Goal: Task Accomplishment & Management: Complete application form

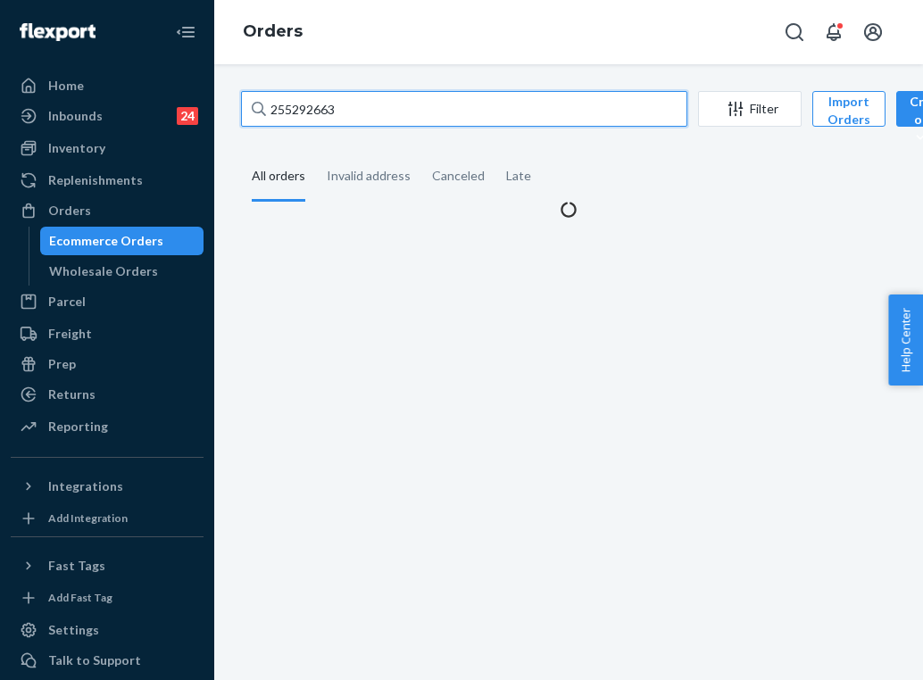
click at [321, 108] on input "255292663" at bounding box center [464, 109] width 446 height 36
paste input "320060"
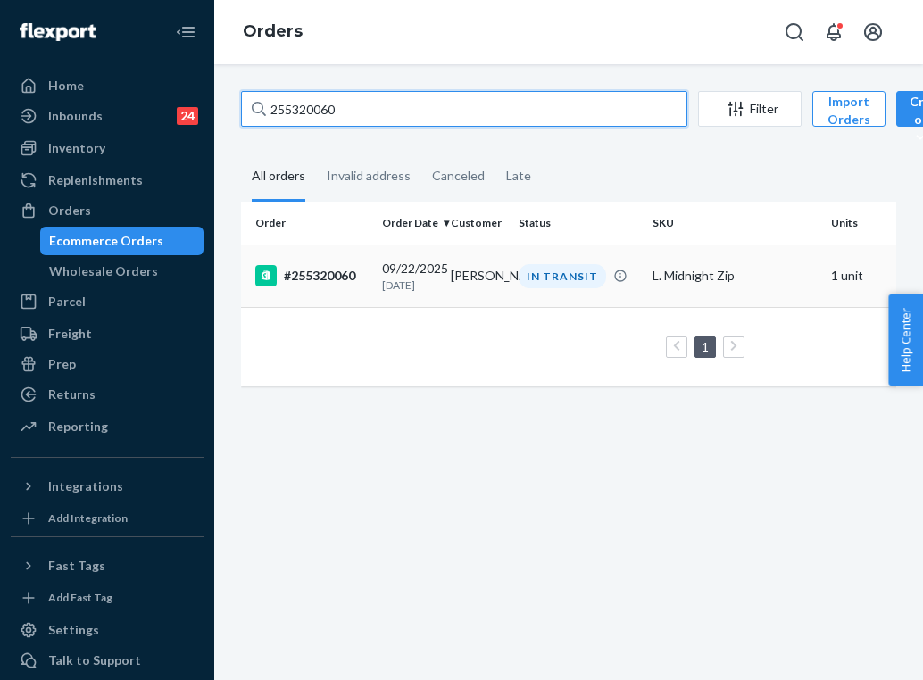
type input "255320060"
click at [402, 282] on p "[DATE]" at bounding box center [409, 285] width 54 height 15
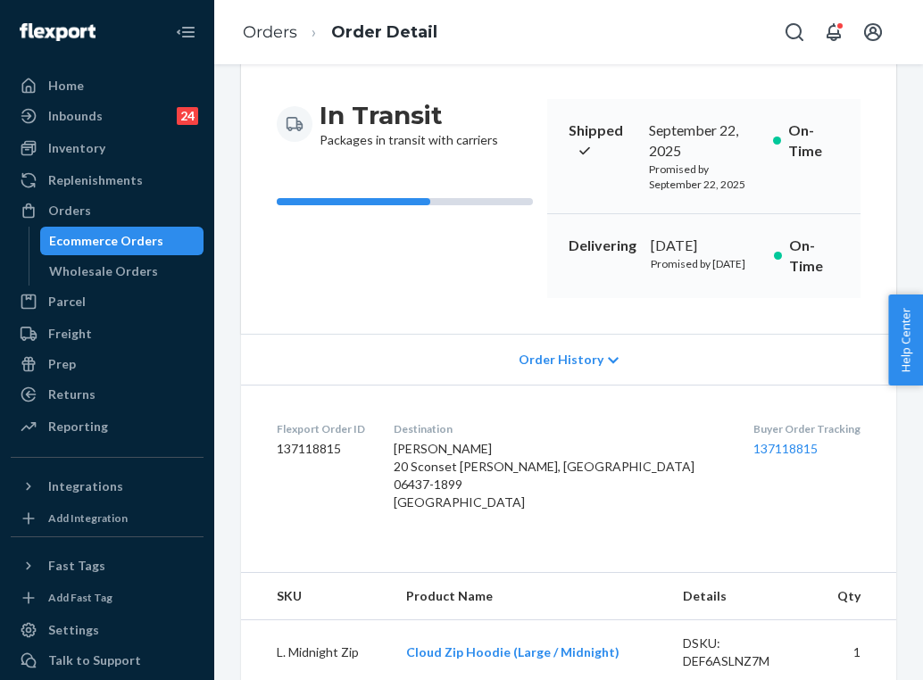
scroll to position [155, 0]
click at [754, 456] on link "137118815" at bounding box center [786, 448] width 64 height 15
click at [294, 28] on link "Orders" at bounding box center [270, 32] width 54 height 20
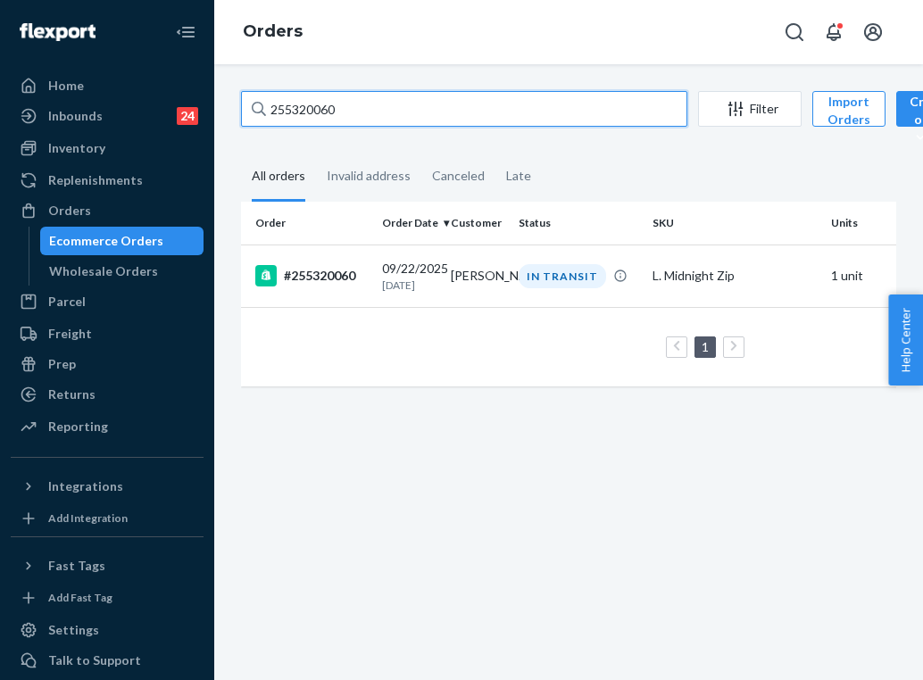
click at [441, 112] on input "255320060" at bounding box center [464, 109] width 446 height 36
paste input "250568"
type input "255250568"
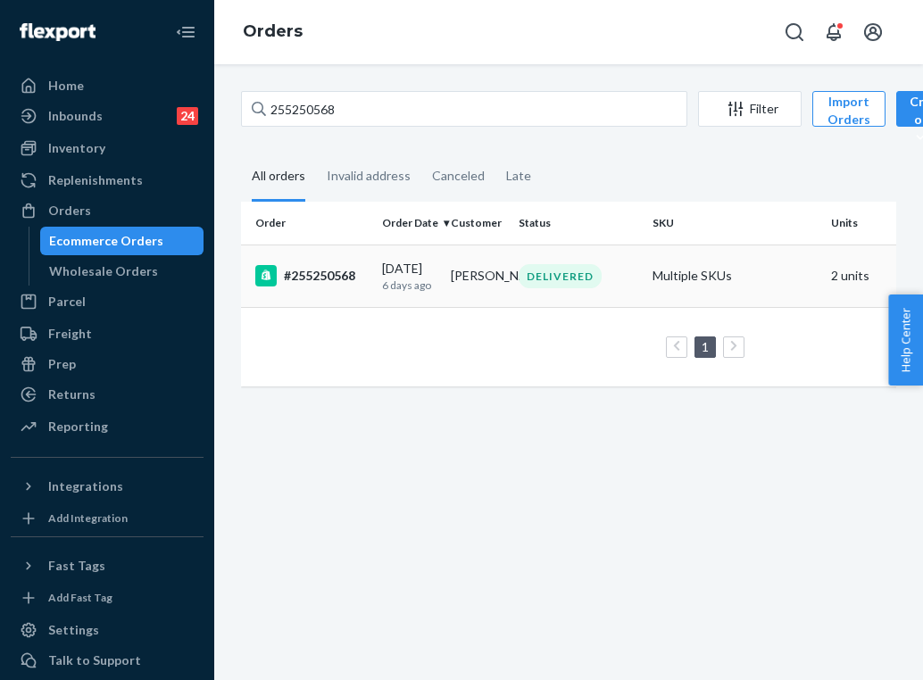
click at [456, 295] on td "[PERSON_NAME]" at bounding box center [478, 276] width 69 height 63
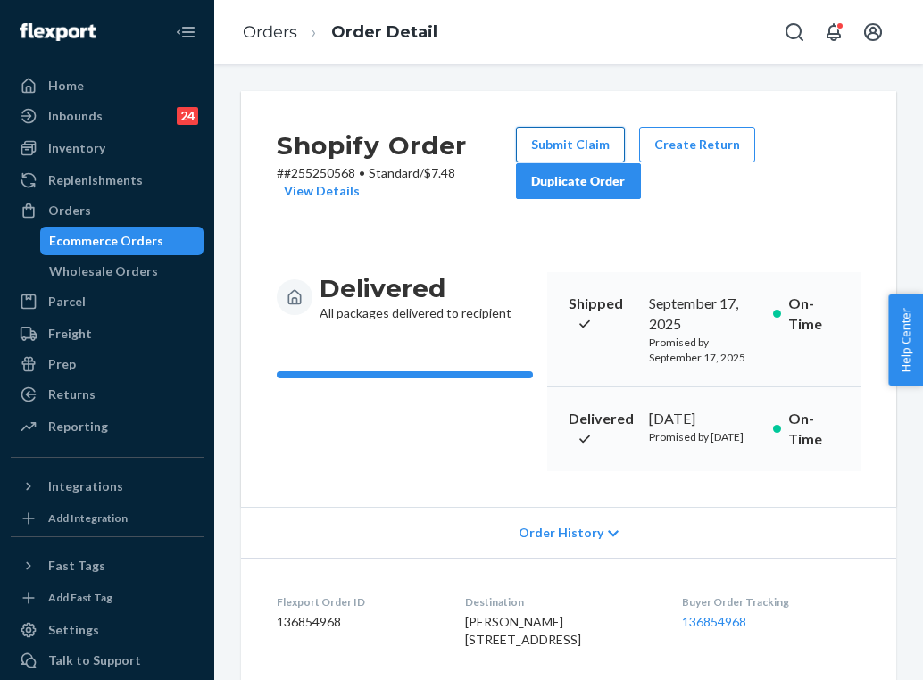
click at [588, 143] on button "Submit Claim" at bounding box center [570, 145] width 109 height 36
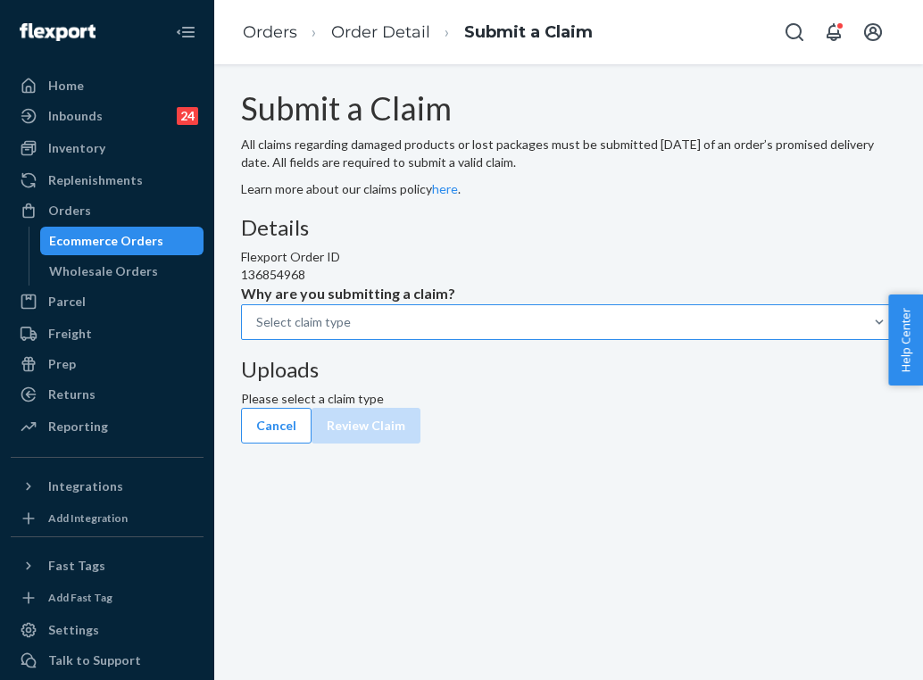
click at [351, 331] on div "Select claim type" at bounding box center [303, 322] width 95 height 18
click at [258, 331] on input "Why are you submitting a claim? Select claim type" at bounding box center [257, 322] width 2 height 18
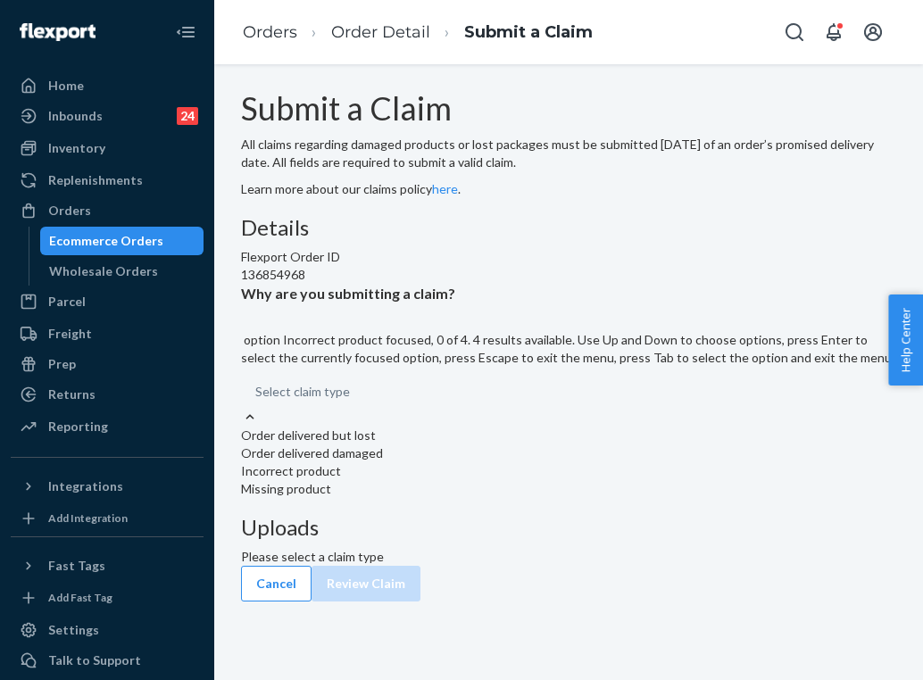
click at [433, 480] on div "Incorrect product" at bounding box center [568, 472] width 655 height 18
click at [257, 401] on input "Why are you submitting a claim? option Incorrect product focused, 0 of 4. 4 res…" at bounding box center [256, 392] width 2 height 18
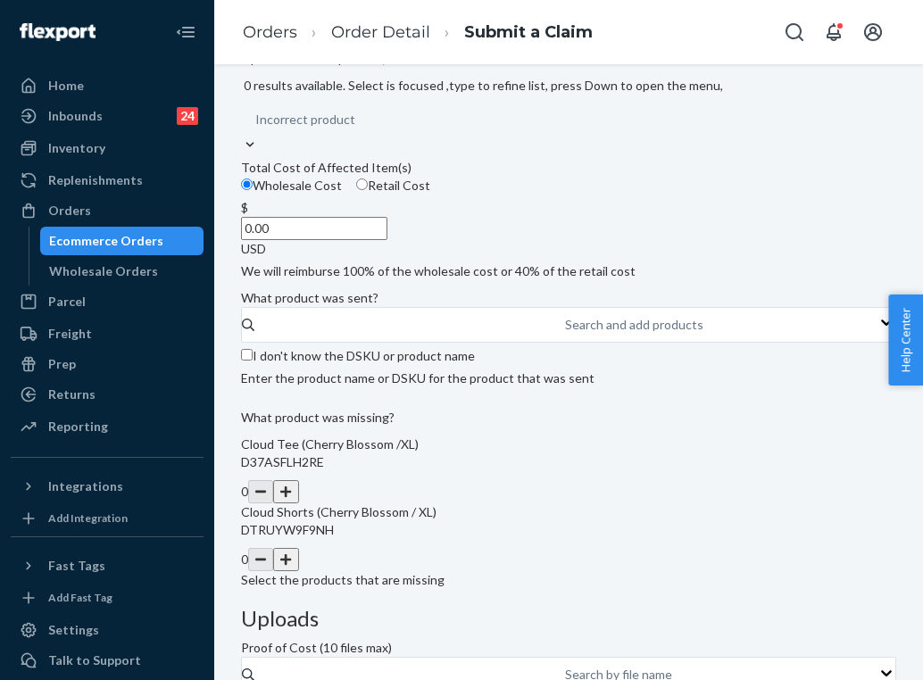
scroll to position [255, 0]
click at [253, 360] on input "I don't know the DSKU or product name" at bounding box center [247, 354] width 12 height 12
checkbox input "true"
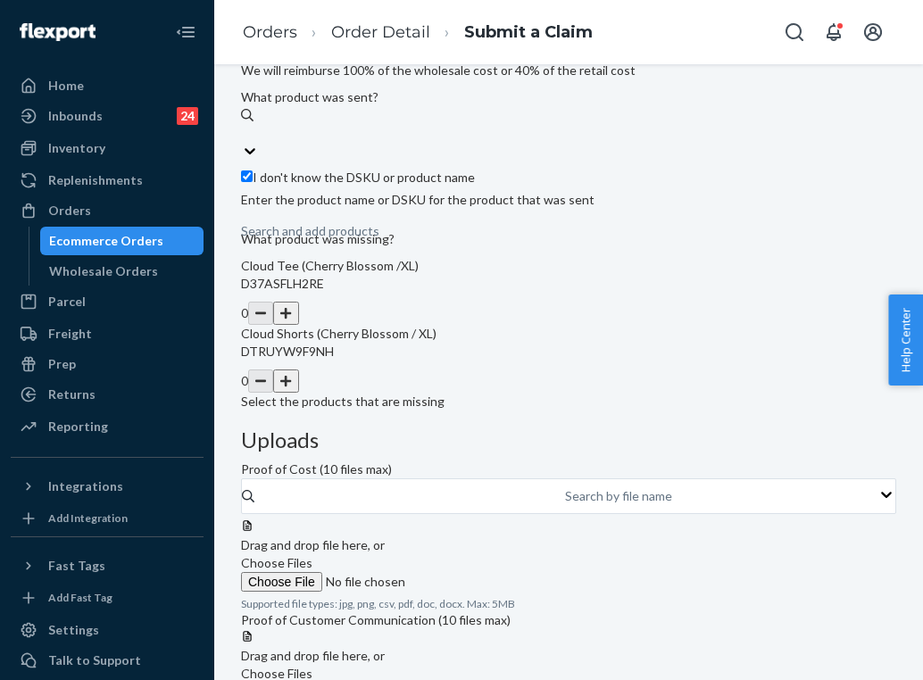
scroll to position [379, 0]
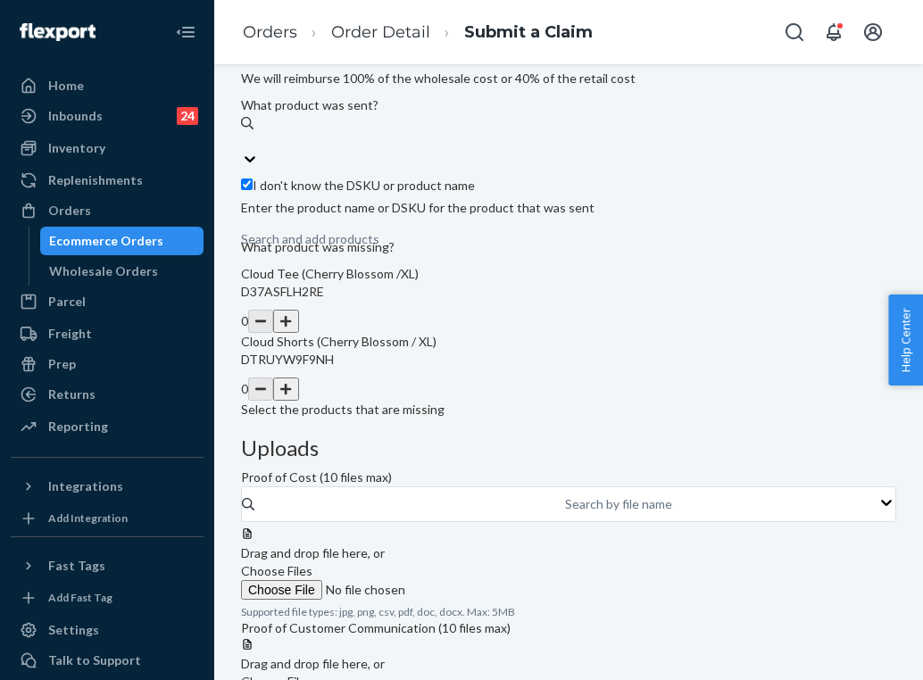
click at [298, 333] on button "button" at bounding box center [285, 321] width 25 height 23
click at [484, 580] on input "Choose Files" at bounding box center [362, 590] width 243 height 20
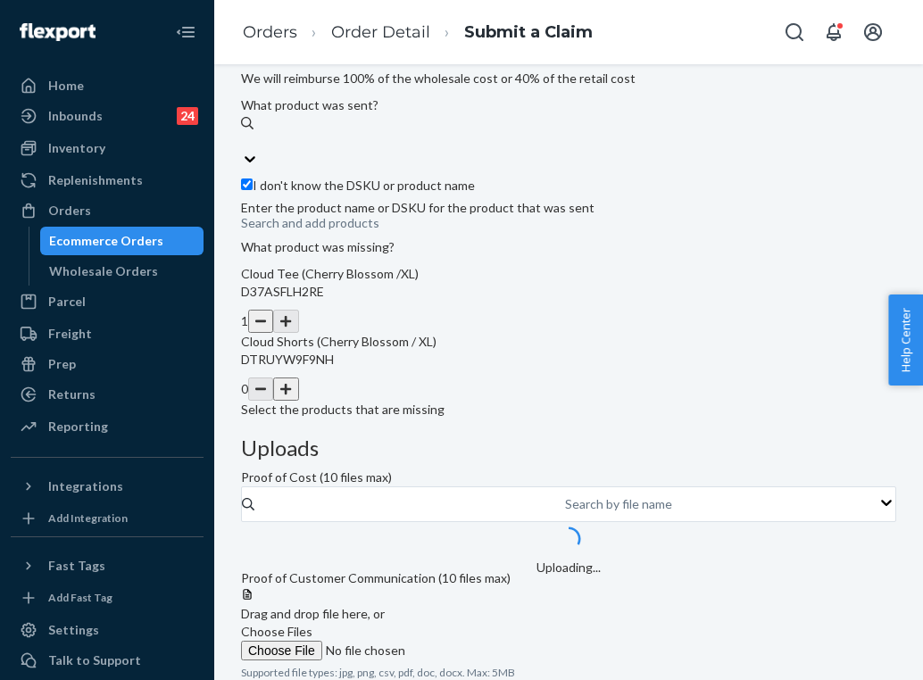
click at [484, 641] on input "Choose Files" at bounding box center [362, 651] width 243 height 20
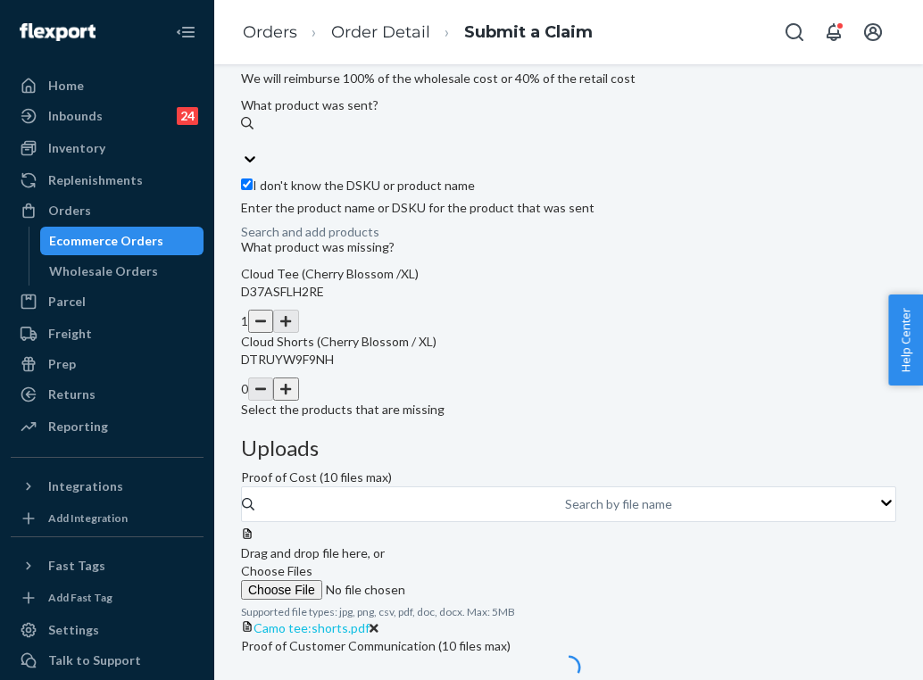
click at [370, 621] on span "Camo tee:shorts.pdf" at bounding box center [312, 628] width 116 height 15
click at [313, 563] on span "Choose Files" at bounding box center [276, 570] width 71 height 15
click at [484, 580] on input "Choose Files" at bounding box center [362, 590] width 243 height 20
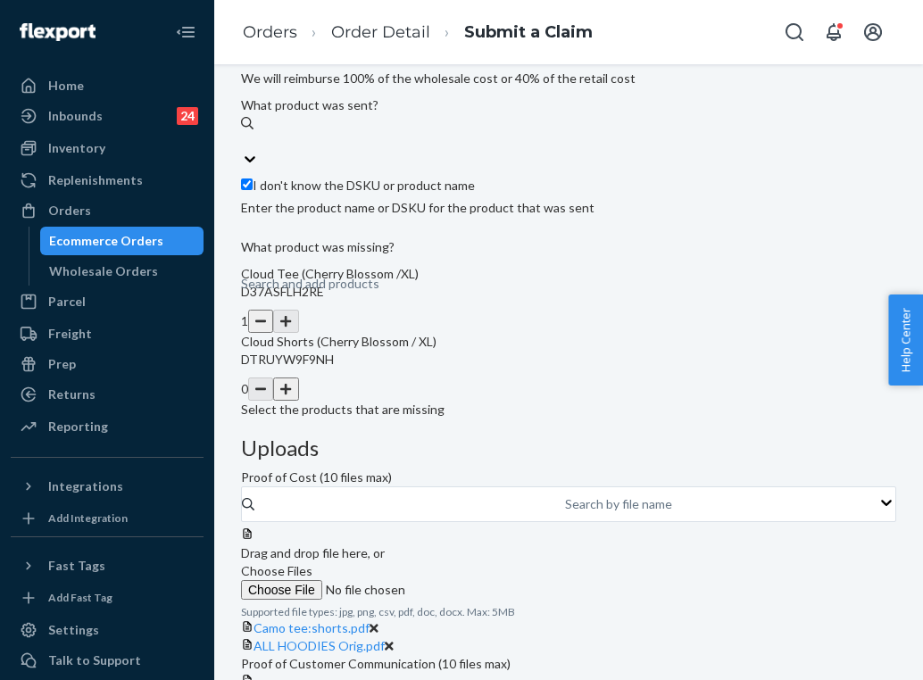
click at [388, 47] on input "0.00" at bounding box center [314, 35] width 146 height 23
type input "26.00"
click at [379, 624] on icon at bounding box center [374, 628] width 9 height 9
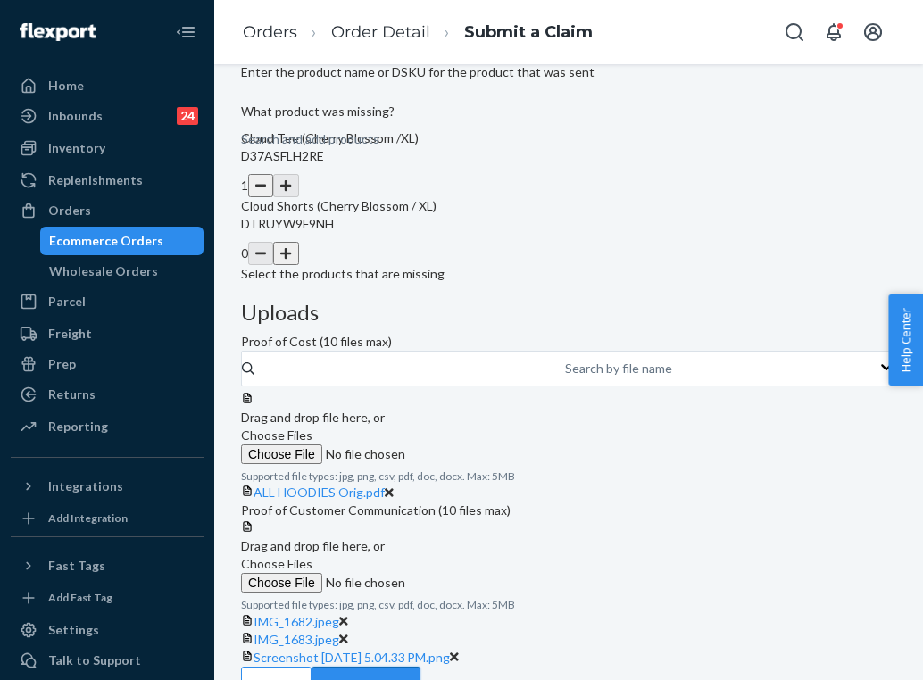
scroll to position [513, 0]
click at [421, 668] on button "Review Claim" at bounding box center [366, 686] width 109 height 36
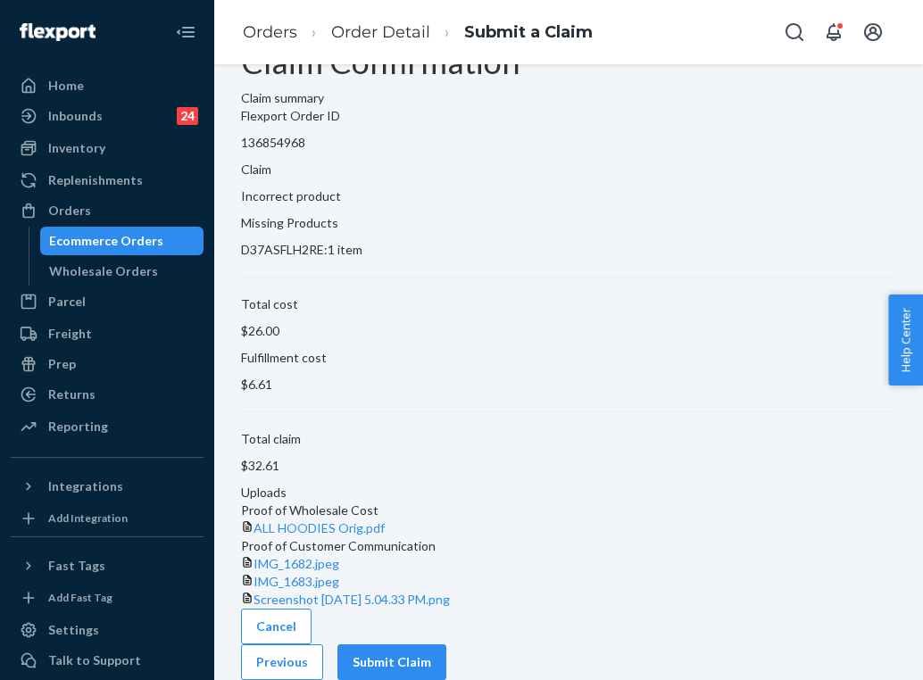
scroll to position [139, 0]
click at [446, 646] on button "Submit Claim" at bounding box center [392, 663] width 109 height 36
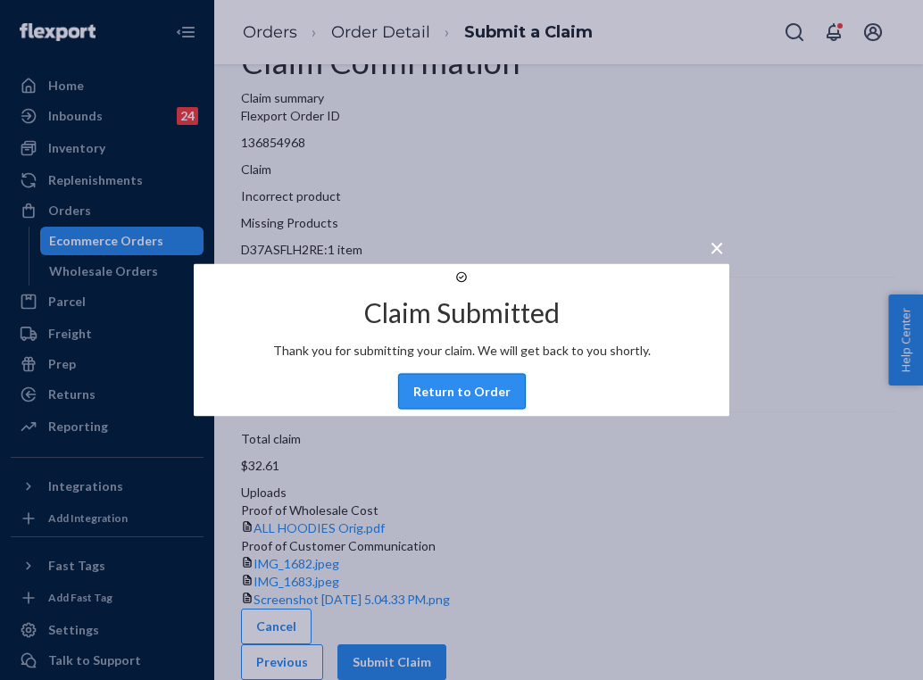
click at [494, 410] on button "Return to Order" at bounding box center [462, 392] width 128 height 36
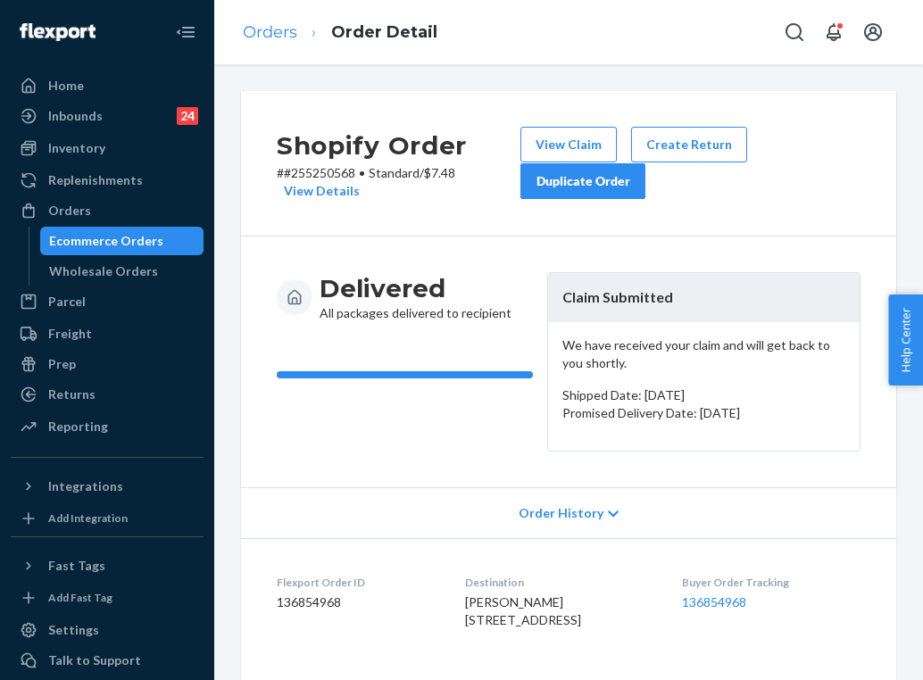
click at [296, 29] on link "Orders" at bounding box center [270, 32] width 54 height 20
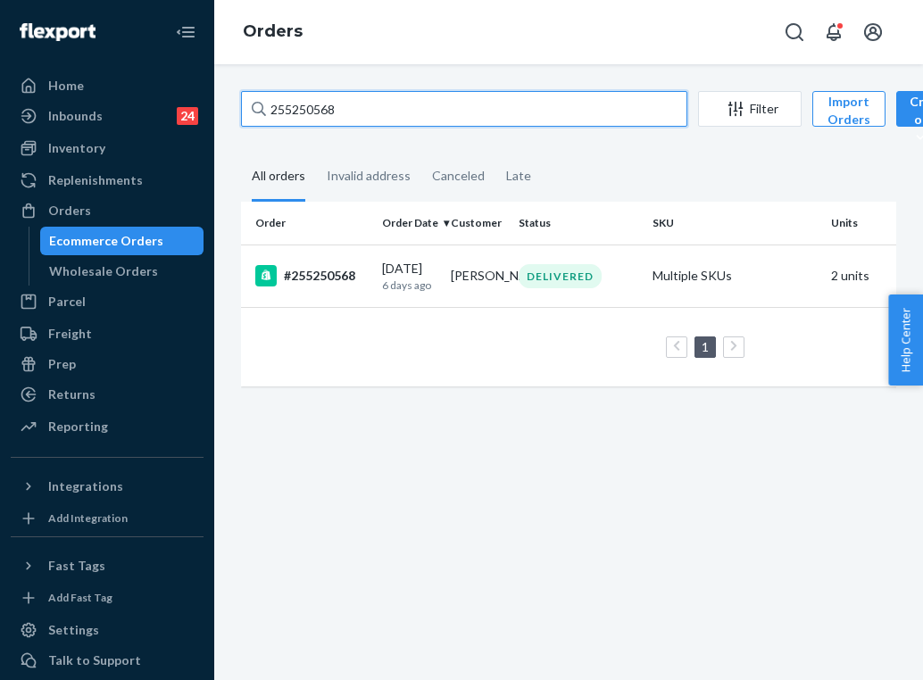
click at [329, 113] on input "255250568" at bounding box center [464, 109] width 446 height 36
paste input "3237760"
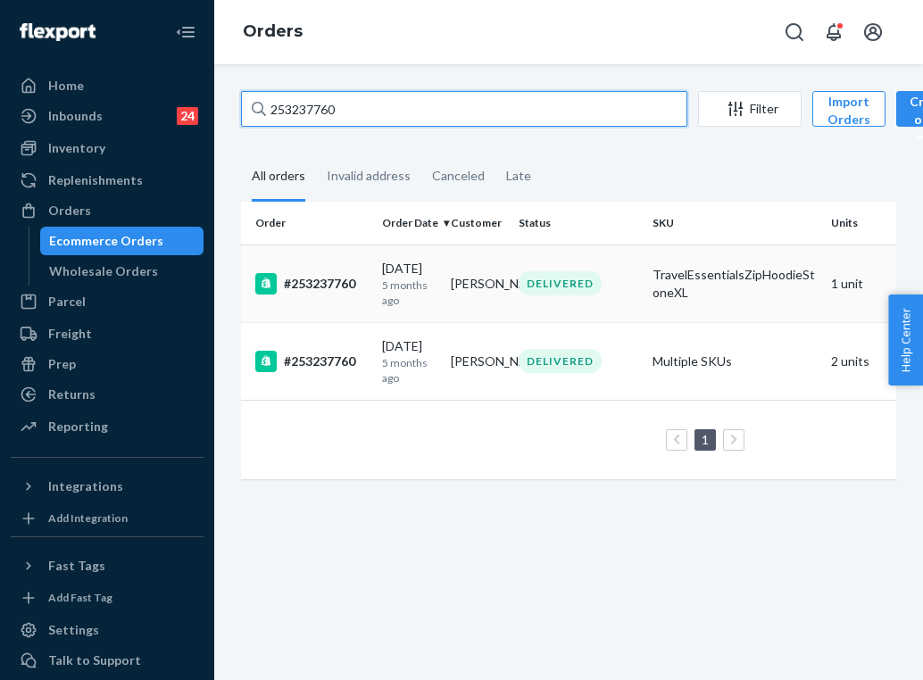
type input "253237760"
click at [589, 288] on div "DELIVERED" at bounding box center [560, 283] width 83 height 24
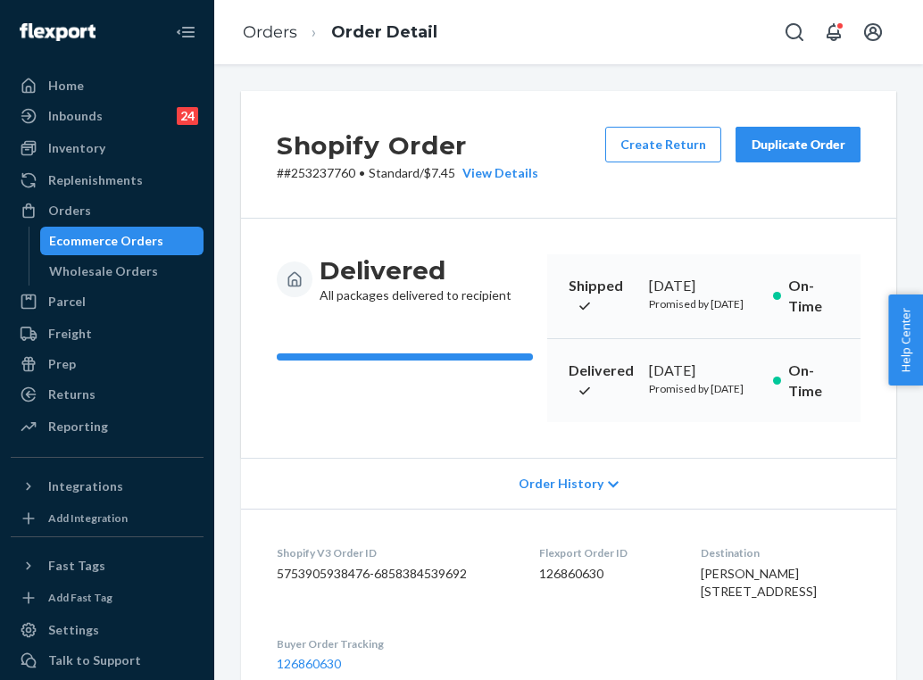
click at [769, 150] on div "Duplicate Order" at bounding box center [798, 145] width 95 height 18
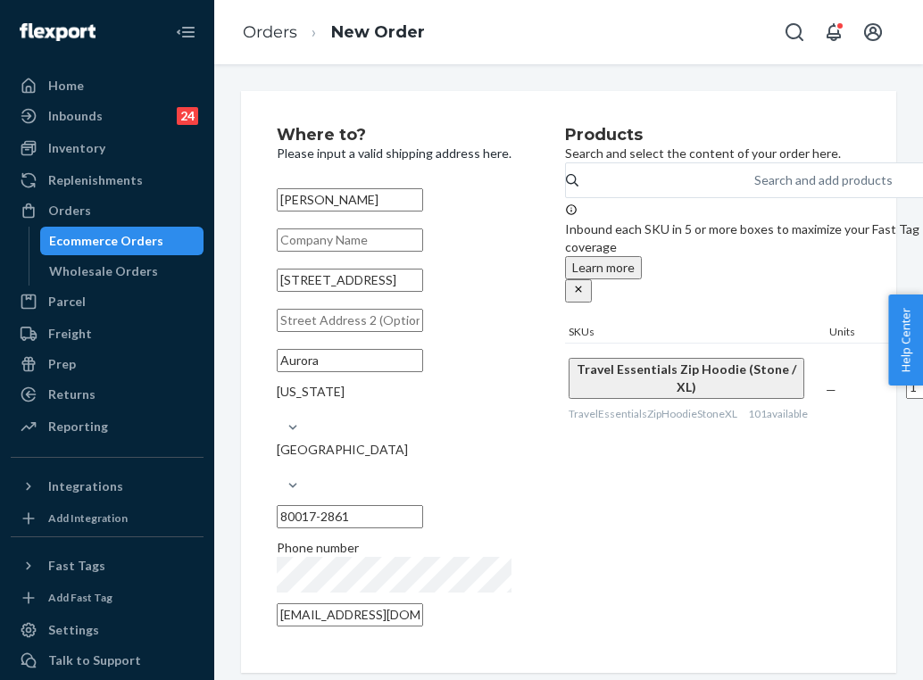
click at [370, 292] on input "[STREET_ADDRESS]" at bounding box center [350, 280] width 146 height 23
paste input "[STREET_ADDRESS]"
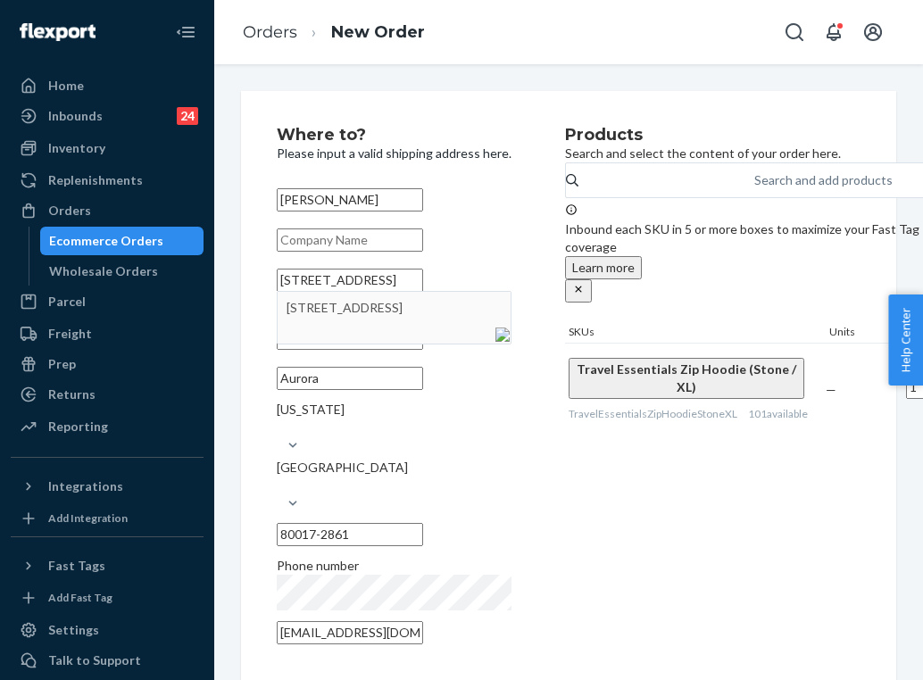
type input "[STREET_ADDRESS]"
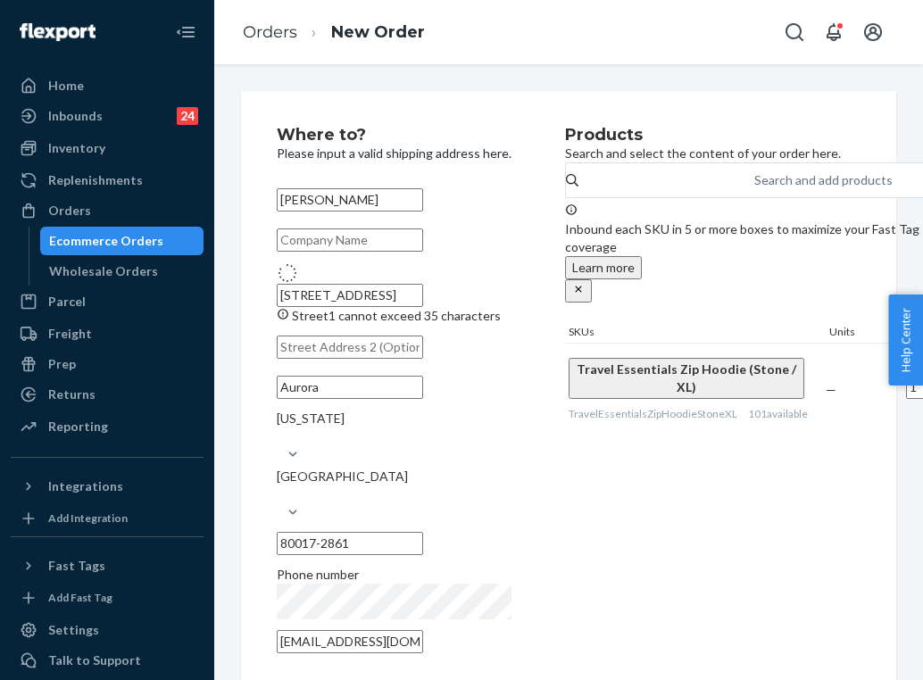
type input "[GEOGRAPHIC_DATA]"
type input "23509"
type input "[STREET_ADDRESS]"
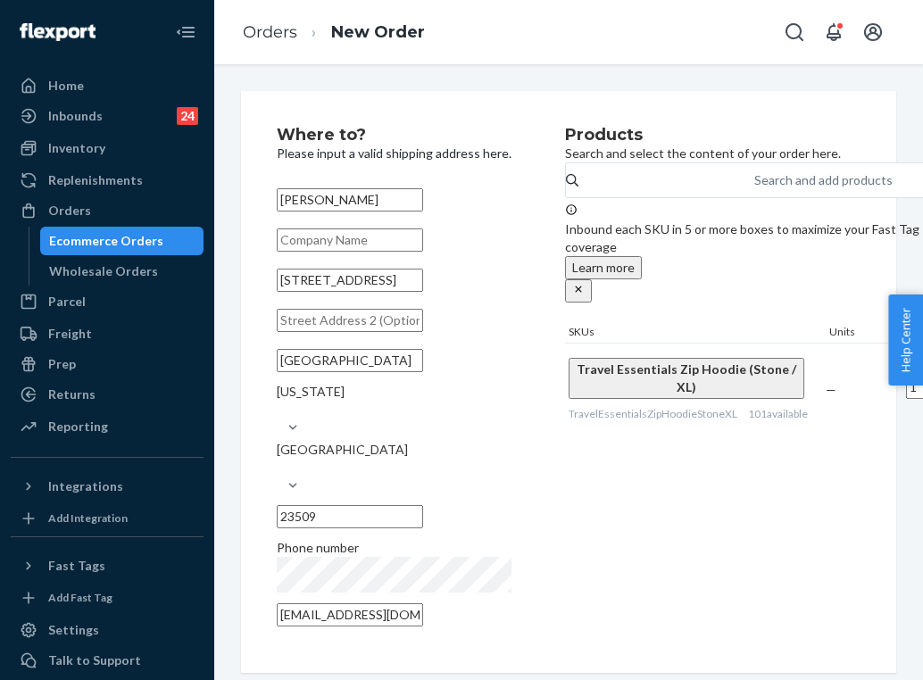
click at [391, 604] on input "[EMAIL_ADDRESS][DOMAIN_NAME]" at bounding box center [350, 615] width 146 height 23
click at [738, 495] on div "Products Search and select the content of your order here. Search and add produ…" at bounding box center [758, 382] width 386 height 511
click at [272, 30] on link "Orders" at bounding box center [270, 32] width 54 height 20
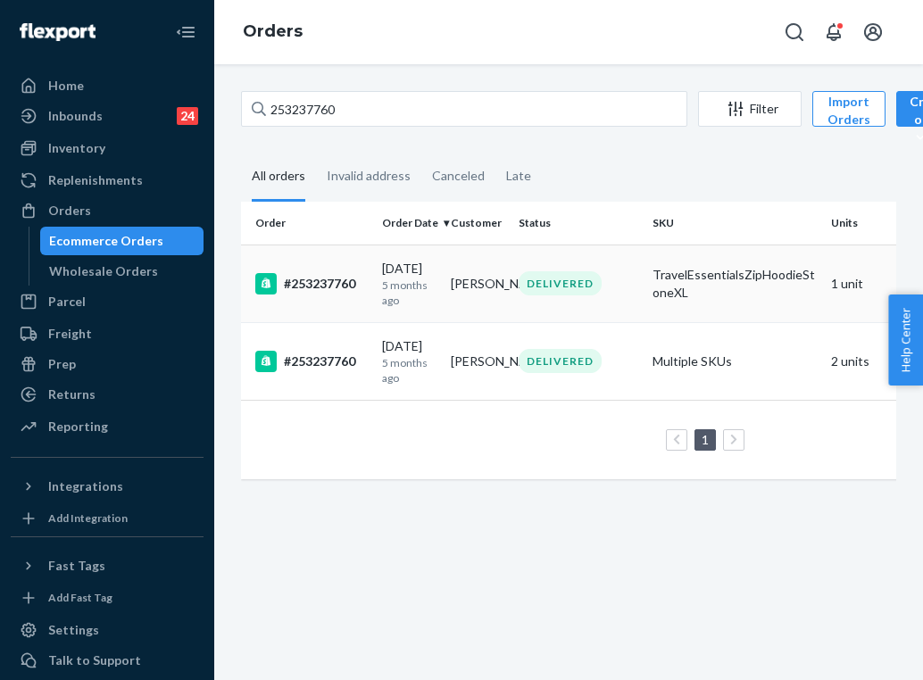
click at [471, 306] on td "[PERSON_NAME]" at bounding box center [478, 284] width 69 height 78
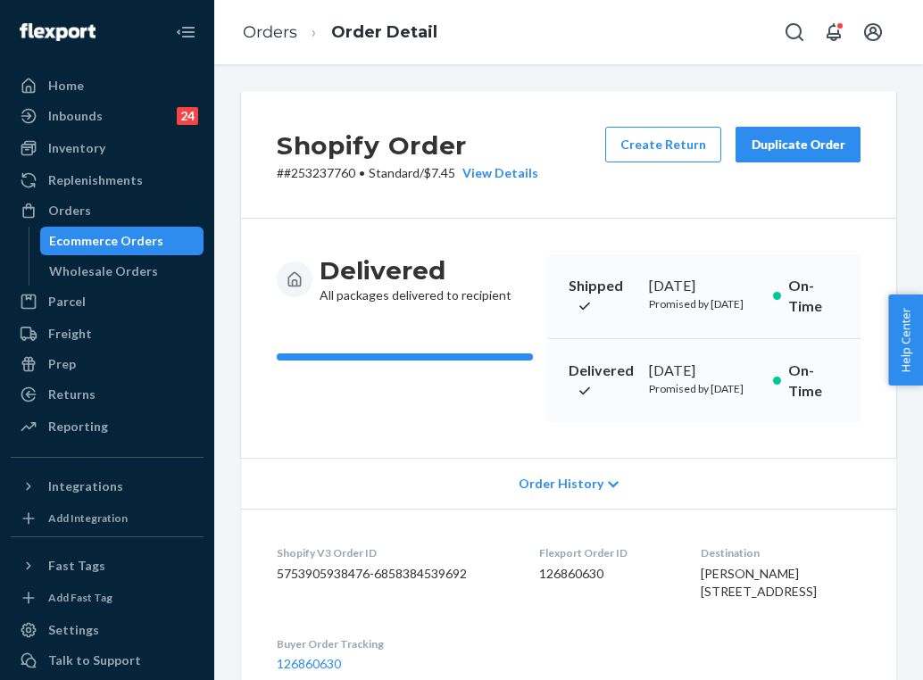
click at [794, 149] on div "Duplicate Order" at bounding box center [798, 145] width 95 height 18
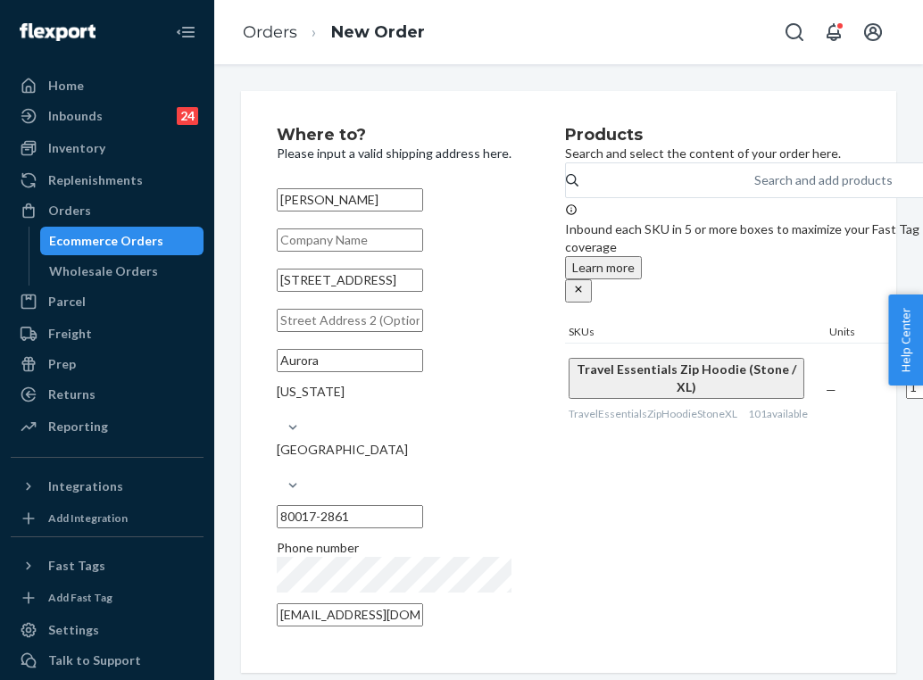
click at [336, 292] on input "[STREET_ADDRESS]" at bounding box center [350, 280] width 146 height 23
paste input "[STREET_ADDRESS]"
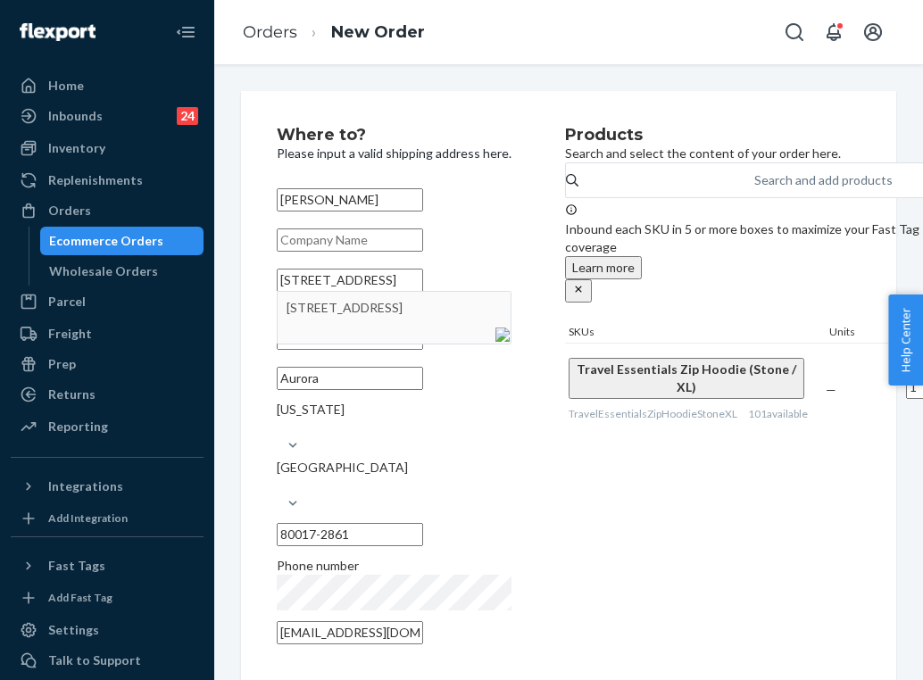
type input "[STREET_ADDRESS]"
type input "[GEOGRAPHIC_DATA]"
type input "23509"
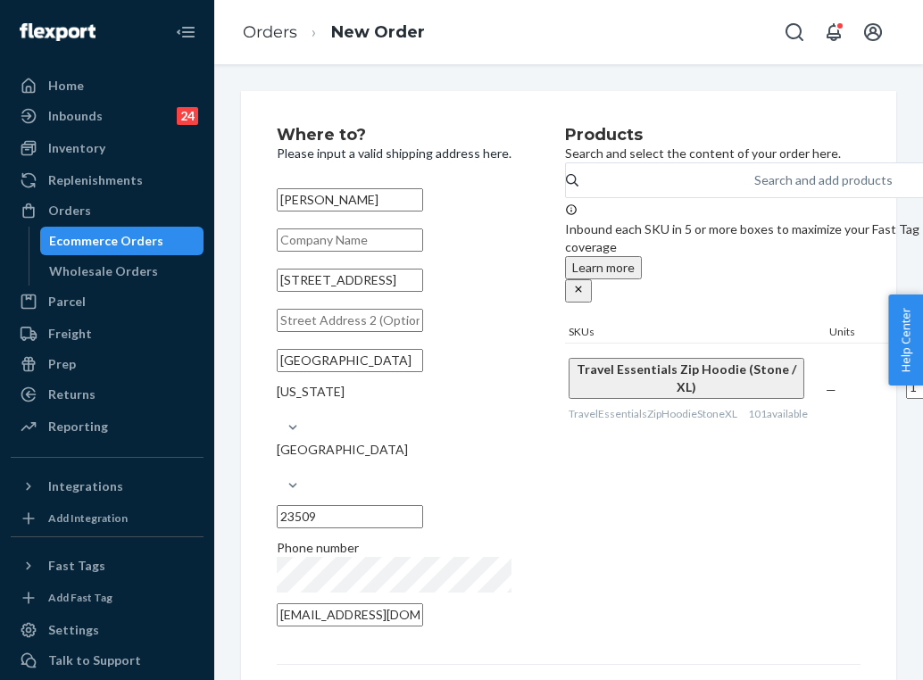
click at [626, 561] on div "Products Search and select the content of your order here. Search and add produ…" at bounding box center [758, 382] width 386 height 511
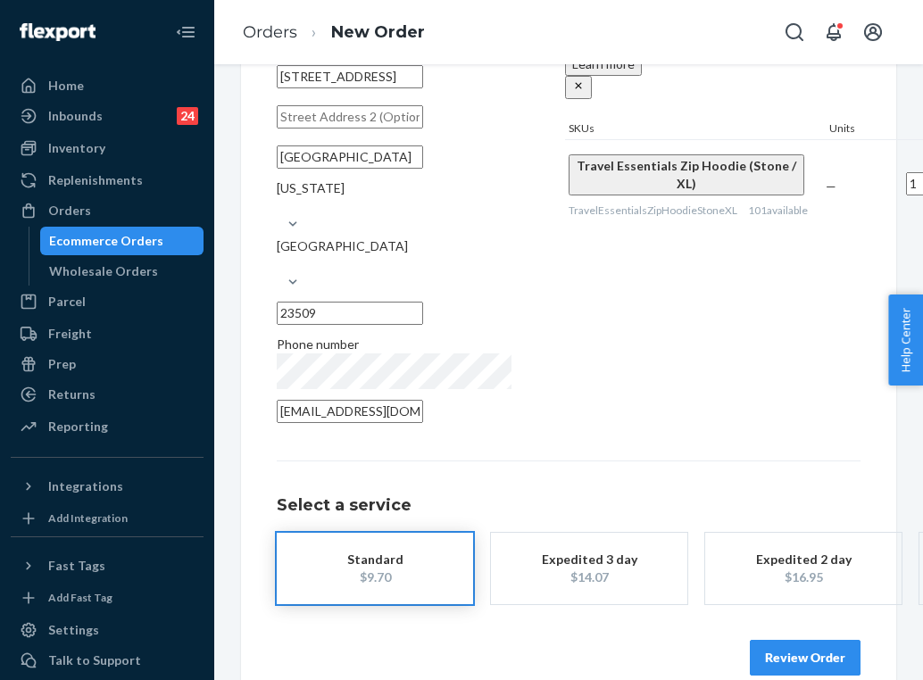
scroll to position [203, 0]
click at [791, 641] on button "Review Order" at bounding box center [805, 659] width 111 height 36
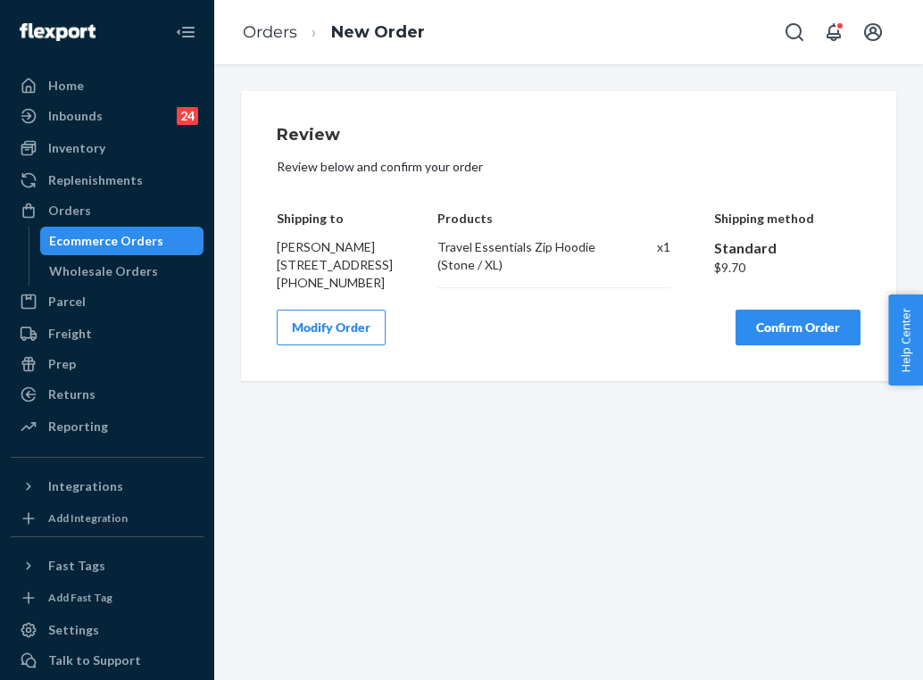
scroll to position [0, 0]
click at [751, 346] on button "Confirm Order" at bounding box center [798, 328] width 125 height 36
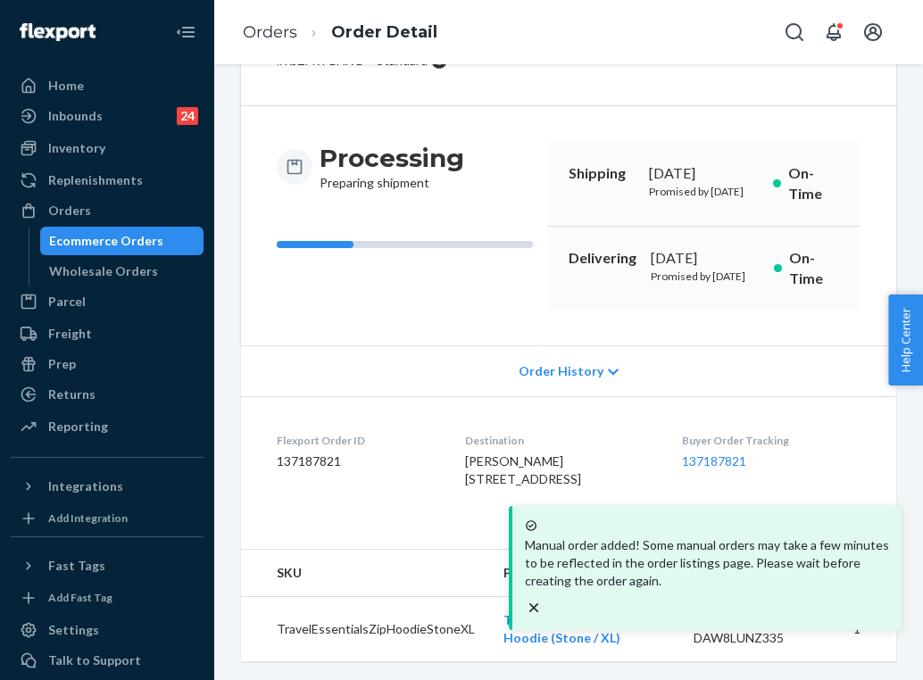
scroll to position [132, 0]
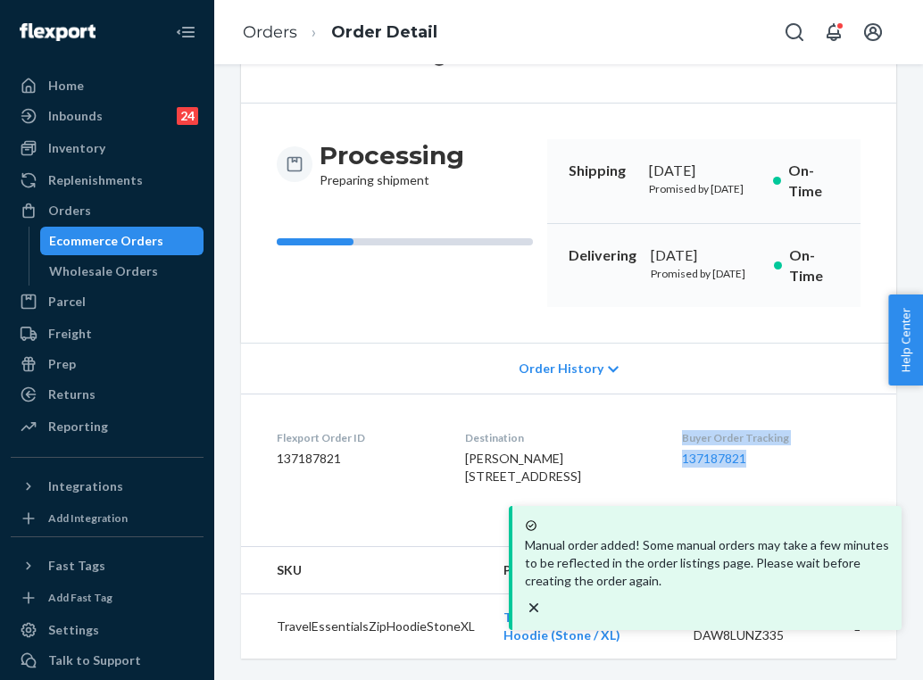
drag, startPoint x: 773, startPoint y: 478, endPoint x: 692, endPoint y: 455, distance: 84.3
click at [690, 455] on div "Buyer Order Tracking 137187821" at bounding box center [771, 461] width 179 height 62
copy div "Buyer Order Tracking 137187821"
click at [278, 30] on link "Orders" at bounding box center [270, 32] width 54 height 20
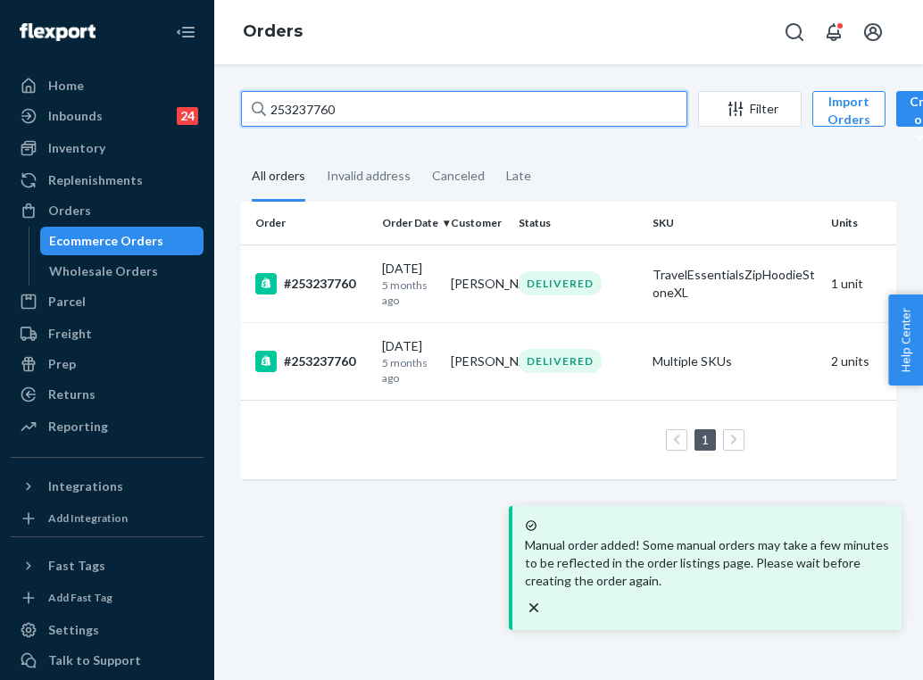
click at [371, 108] on input "253237760" at bounding box center [464, 109] width 446 height 36
paste input "5030856"
type input "255030856"
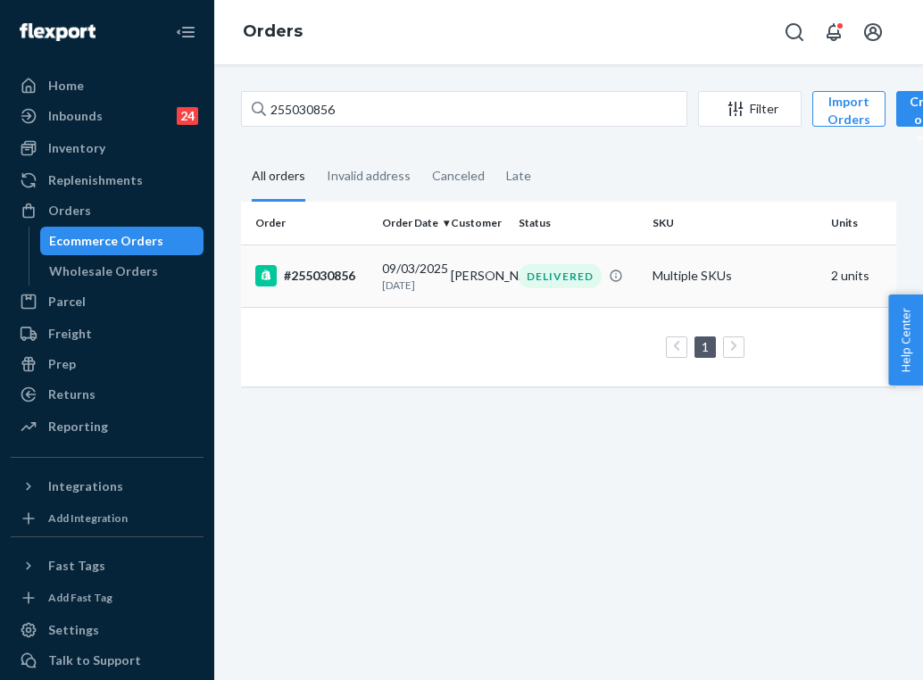
click at [464, 296] on td "[PERSON_NAME]" at bounding box center [478, 276] width 69 height 63
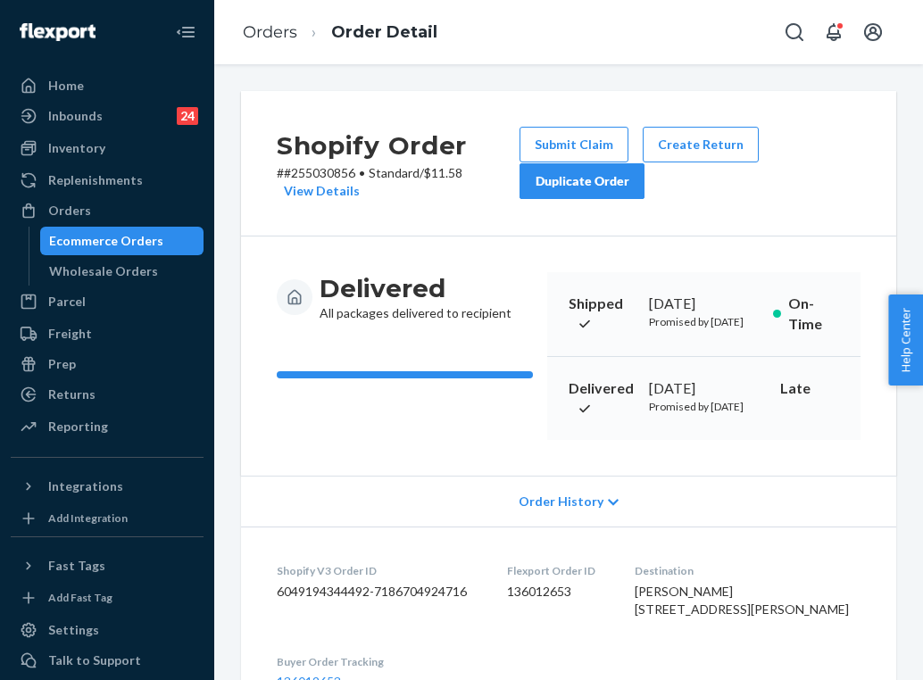
click at [617, 188] on div "Duplicate Order" at bounding box center [582, 181] width 95 height 18
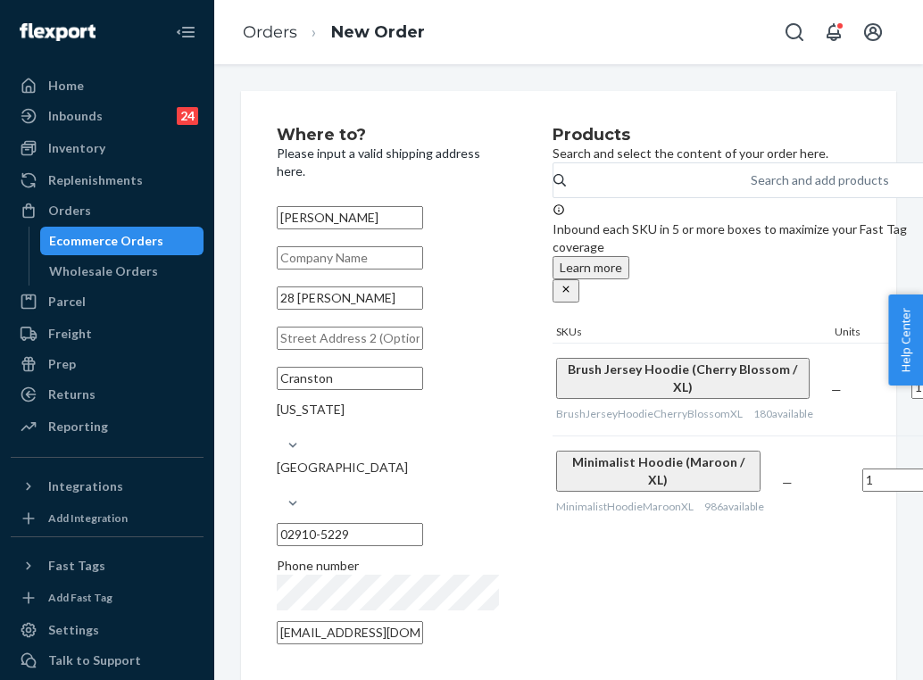
click at [354, 335] on div "[PERSON_NAME] [STREET_ADDRESS][PERSON_NAME][US_STATE][PHONE_NUMBER] Phone numbe…" at bounding box center [388, 425] width 222 height 451
click at [354, 310] on input "28 [PERSON_NAME]" at bounding box center [350, 298] width 146 height 23
paste input "reet, Cranston RI 02910"
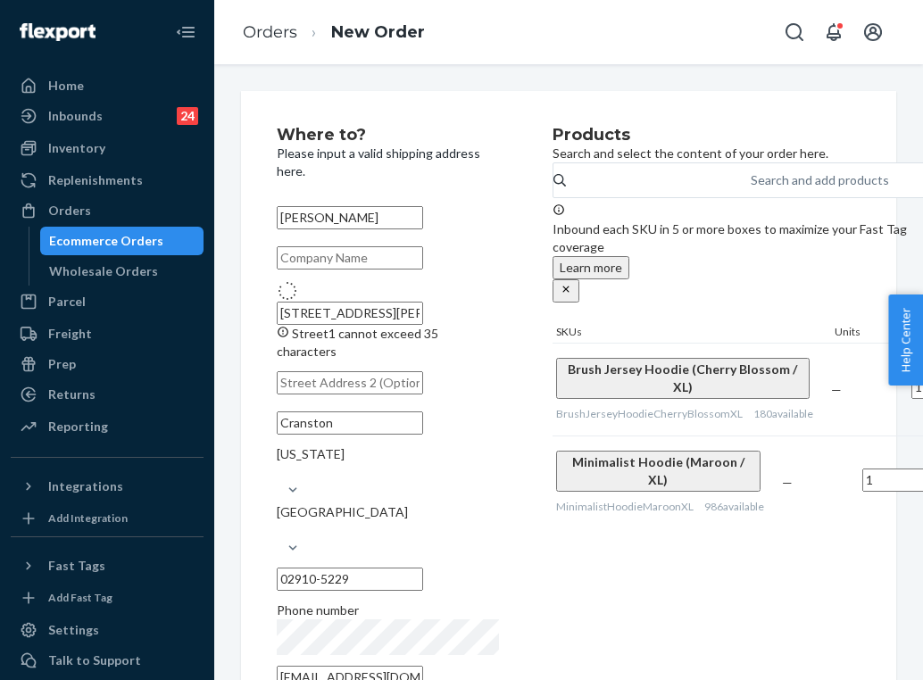
type input "28 [PERSON_NAME]"
type input "02910"
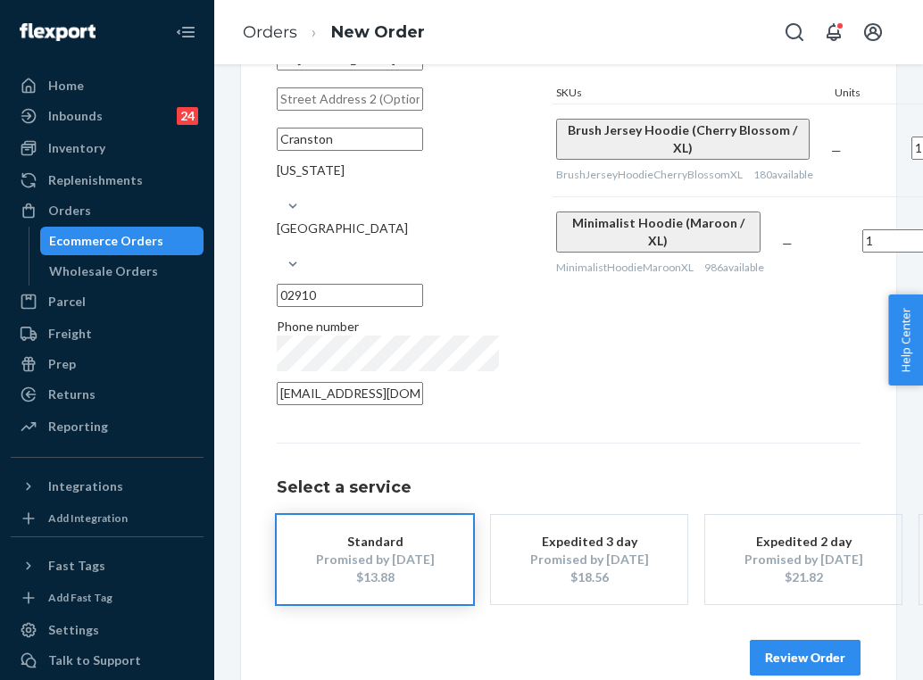
scroll to position [238, 0]
click at [768, 641] on button "Review Order" at bounding box center [805, 659] width 111 height 36
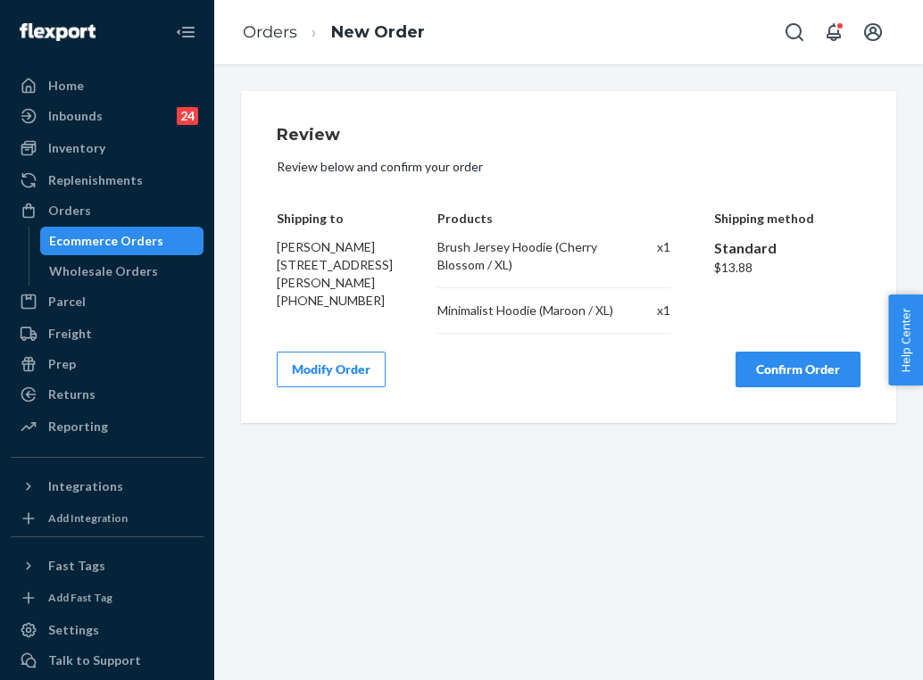
click at [729, 374] on div "Modify Order Confirm Order" at bounding box center [569, 370] width 584 height 36
click at [838, 359] on button "Confirm Order" at bounding box center [798, 370] width 125 height 36
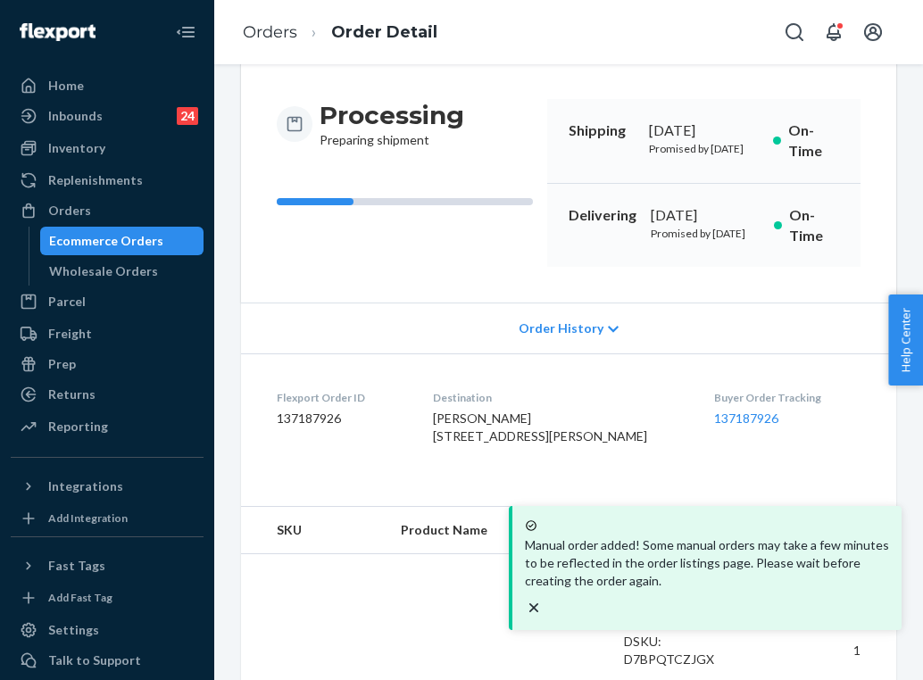
scroll to position [169, 0]
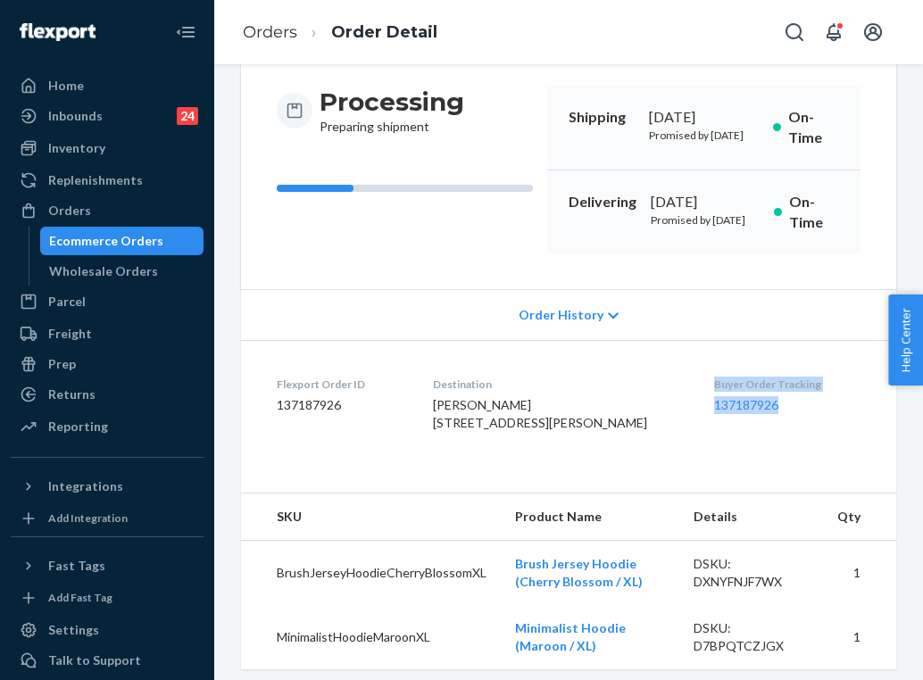
drag, startPoint x: 775, startPoint y: 446, endPoint x: 691, endPoint y: 421, distance: 87.6
click at [714, 421] on div "Buyer Order Tracking 137187926" at bounding box center [787, 408] width 146 height 62
copy div "Buyer Order Tracking 137187926"
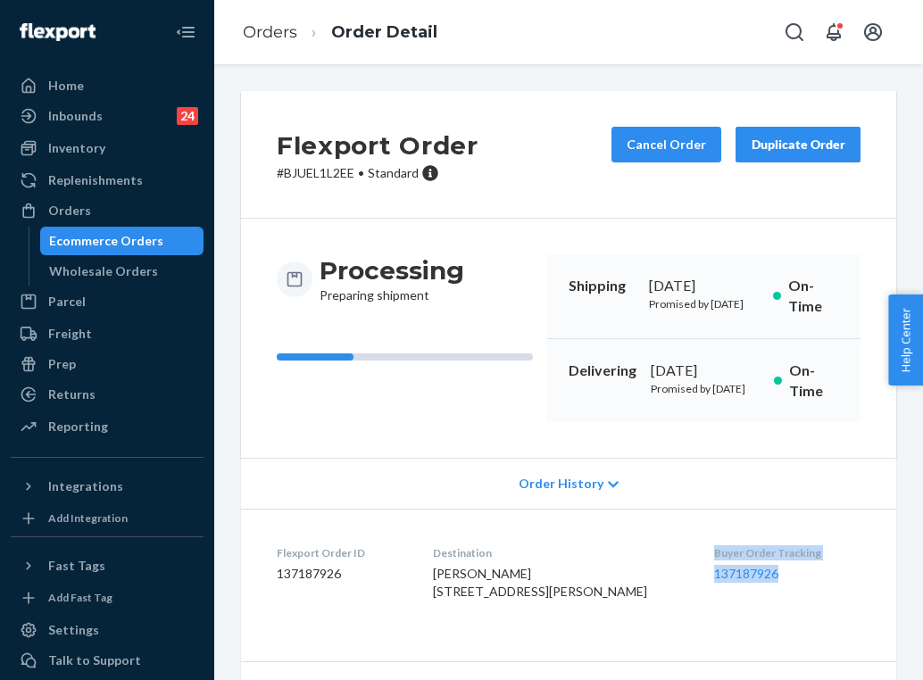
scroll to position [0, 0]
click at [683, 423] on div "Delivering [DATE] Promised by [DATE] On-Time" at bounding box center [703, 381] width 313 height 84
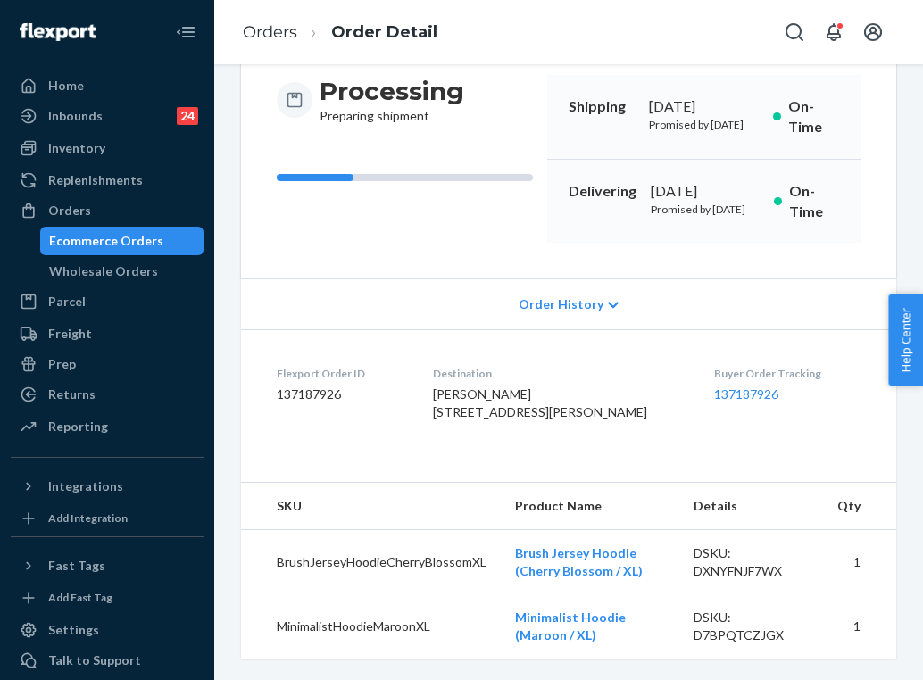
scroll to position [246, 0]
drag, startPoint x: 774, startPoint y: 367, endPoint x: 690, endPoint y: 348, distance: 86.0
click at [688, 346] on dl "Flexport Order ID 137187926 Destination [PERSON_NAME] [STREET_ADDRESS][PERSON_N…" at bounding box center [568, 396] width 655 height 134
copy div "Buyer Order Tracking 137187926"
click at [288, 25] on link "Orders" at bounding box center [270, 32] width 54 height 20
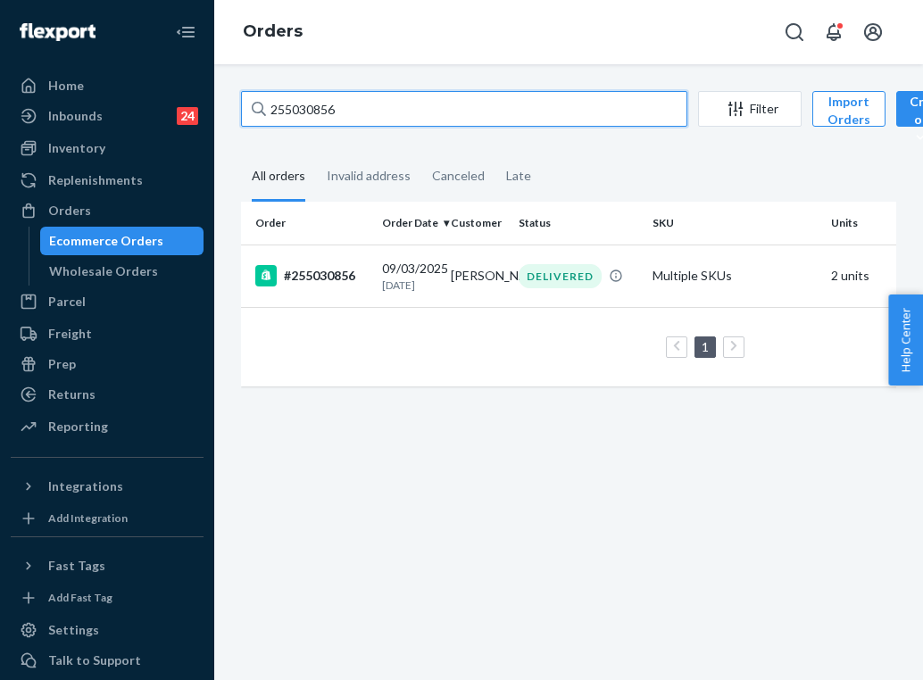
click at [354, 99] on input "255030856" at bounding box center [464, 109] width 446 height 36
paste input "[PERSON_NAME]"
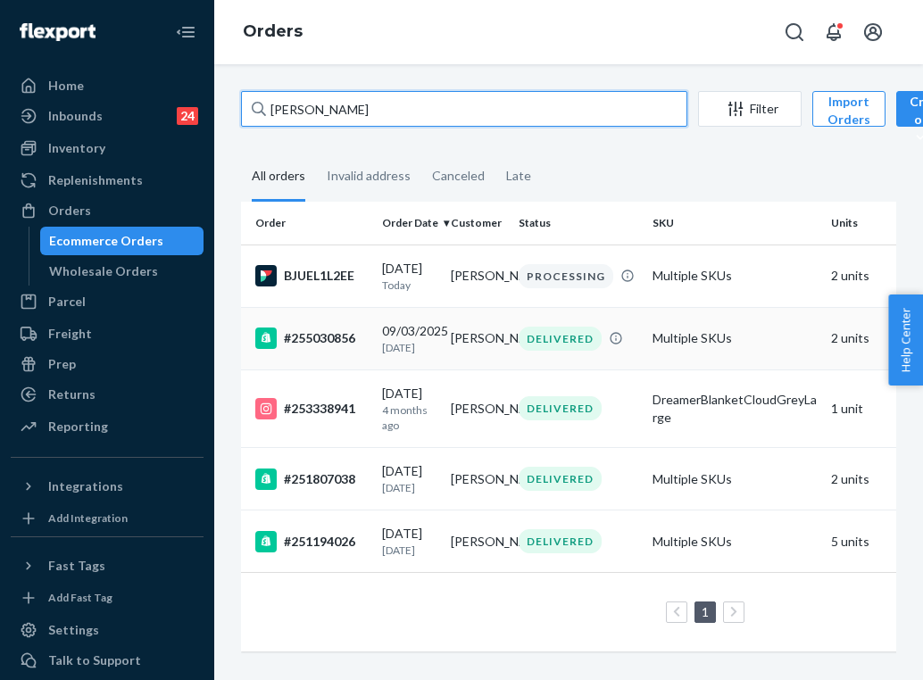
type input "[PERSON_NAME]"
click at [724, 366] on td "Multiple SKUs" at bounding box center [735, 338] width 179 height 63
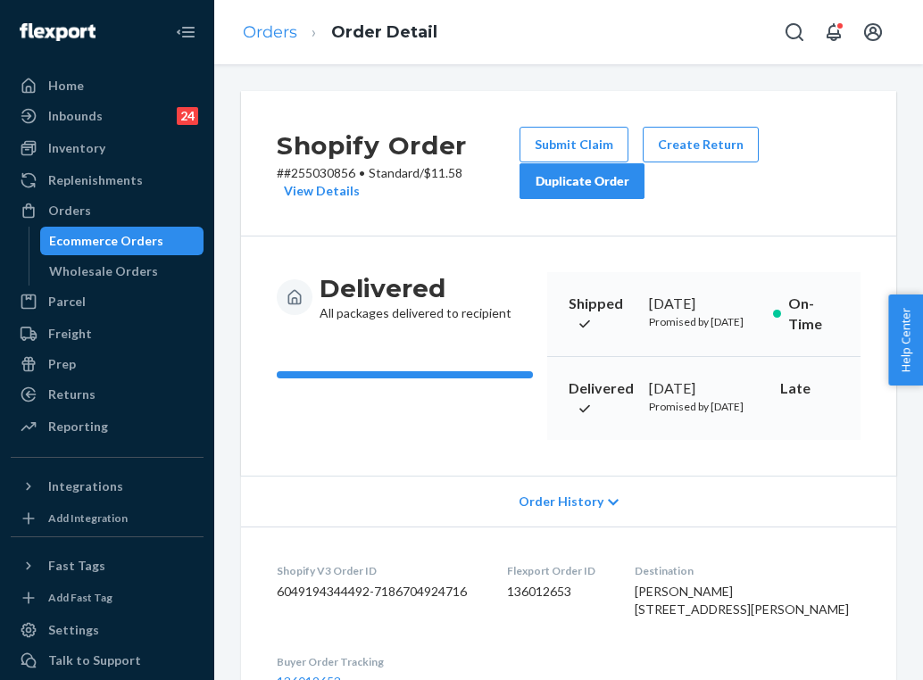
click at [273, 34] on link "Orders" at bounding box center [270, 32] width 54 height 20
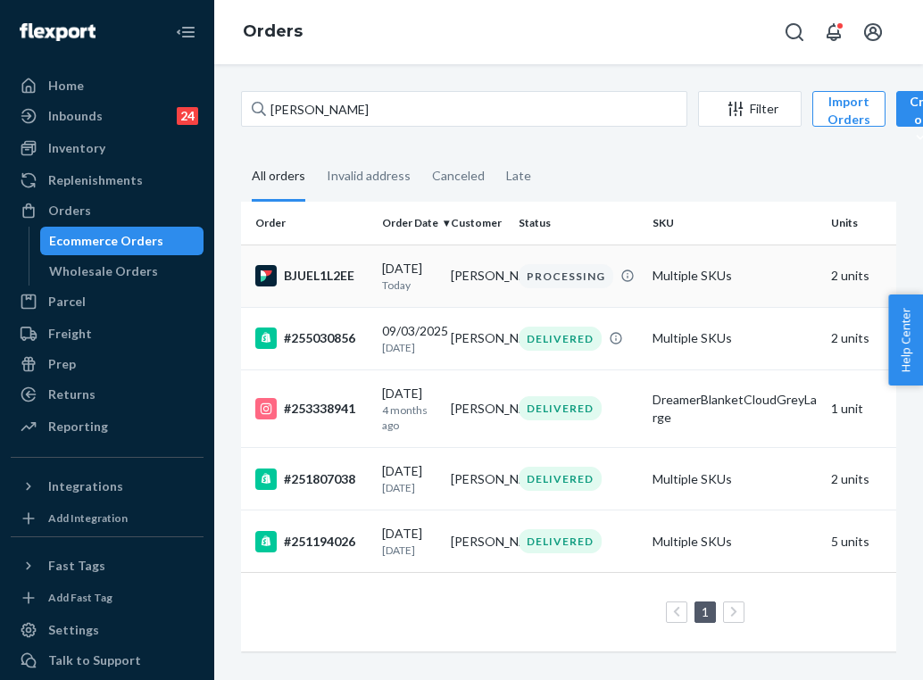
click at [512, 274] on td "PROCESSING" at bounding box center [579, 276] width 134 height 63
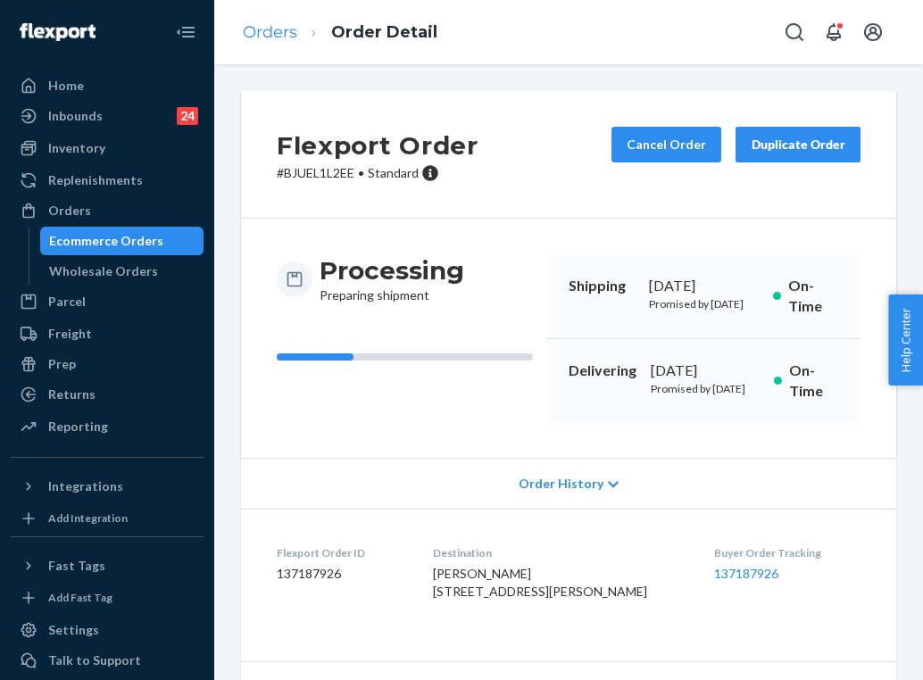
click at [271, 33] on link "Orders" at bounding box center [270, 32] width 54 height 20
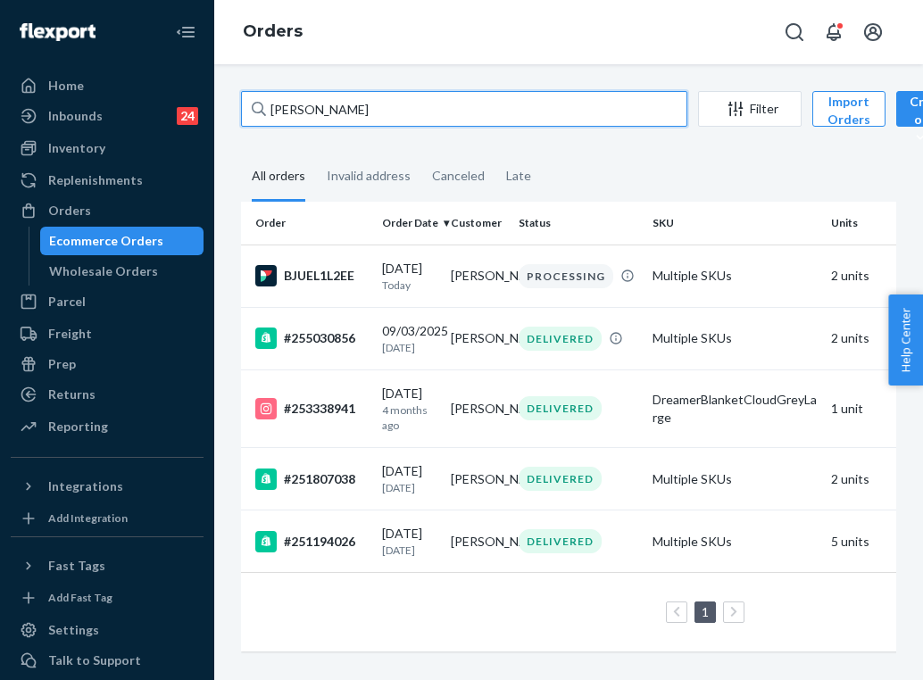
click at [354, 110] on input "[PERSON_NAME]" at bounding box center [464, 109] width 446 height 36
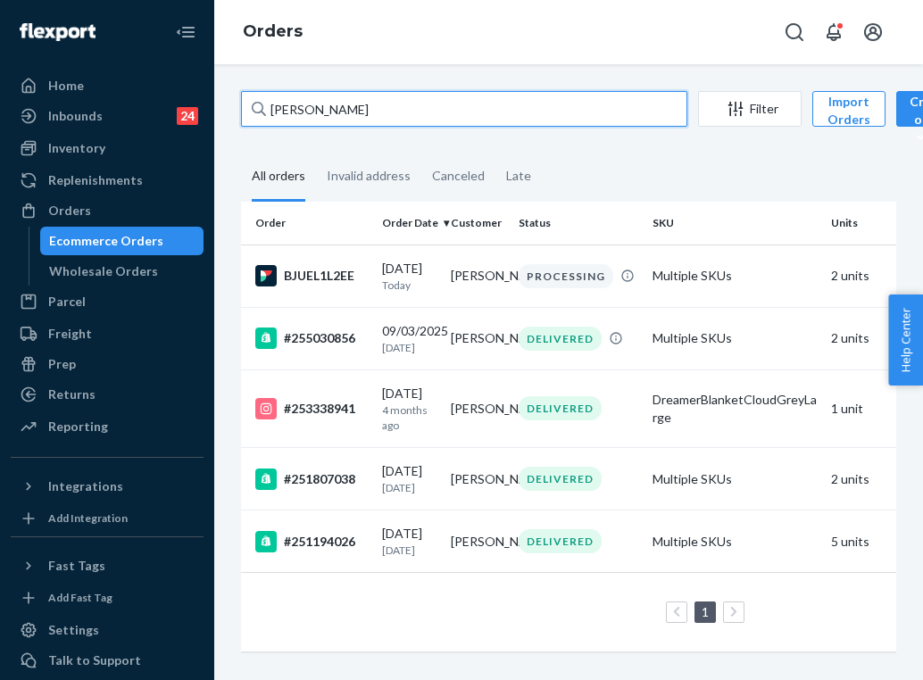
paste input "255243743"
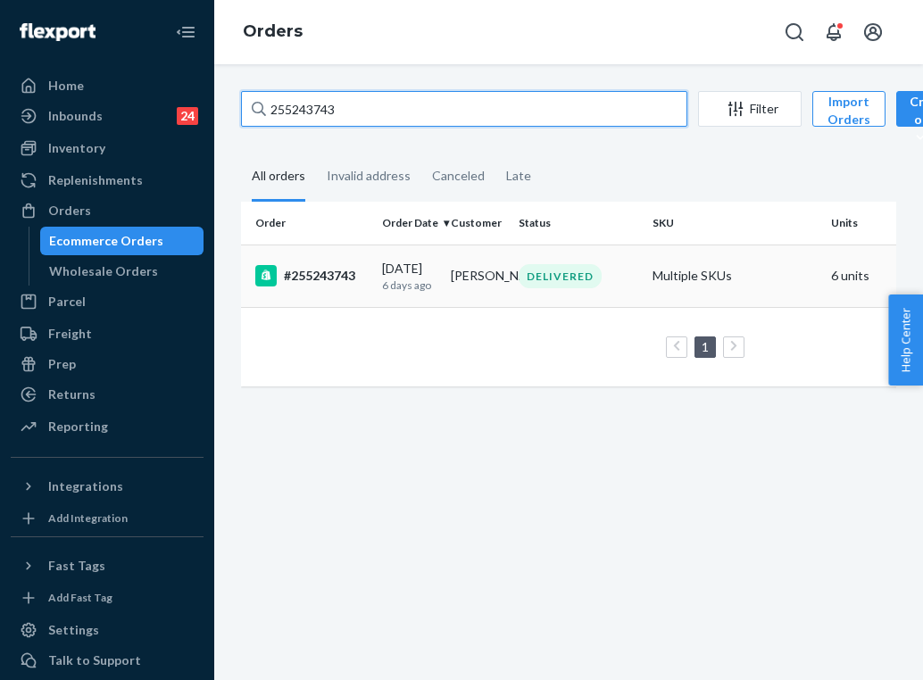
type input "255243743"
click at [567, 277] on div "DELIVERED" at bounding box center [560, 276] width 83 height 24
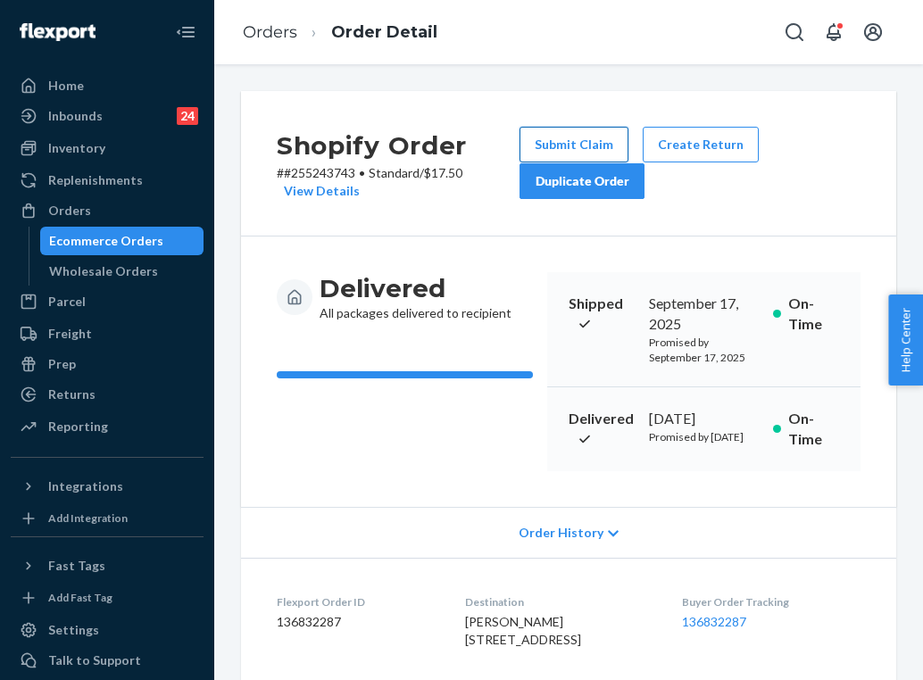
click at [601, 138] on button "Submit Claim" at bounding box center [574, 145] width 109 height 36
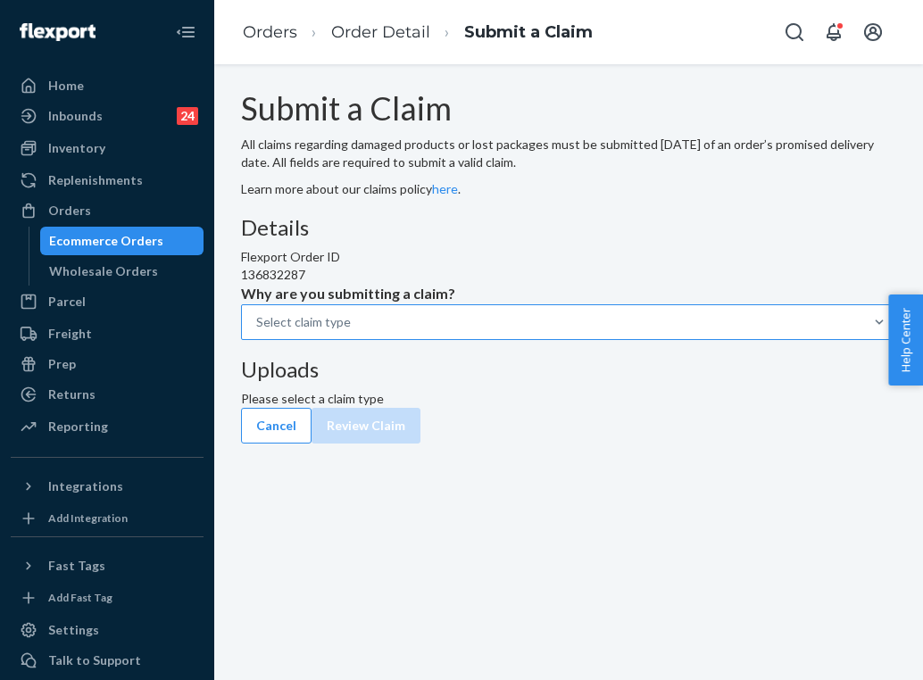
click at [462, 338] on div "Select claim type" at bounding box center [552, 322] width 621 height 32
click at [258, 331] on input "Why are you submitting a claim? Select claim type" at bounding box center [257, 322] width 2 height 18
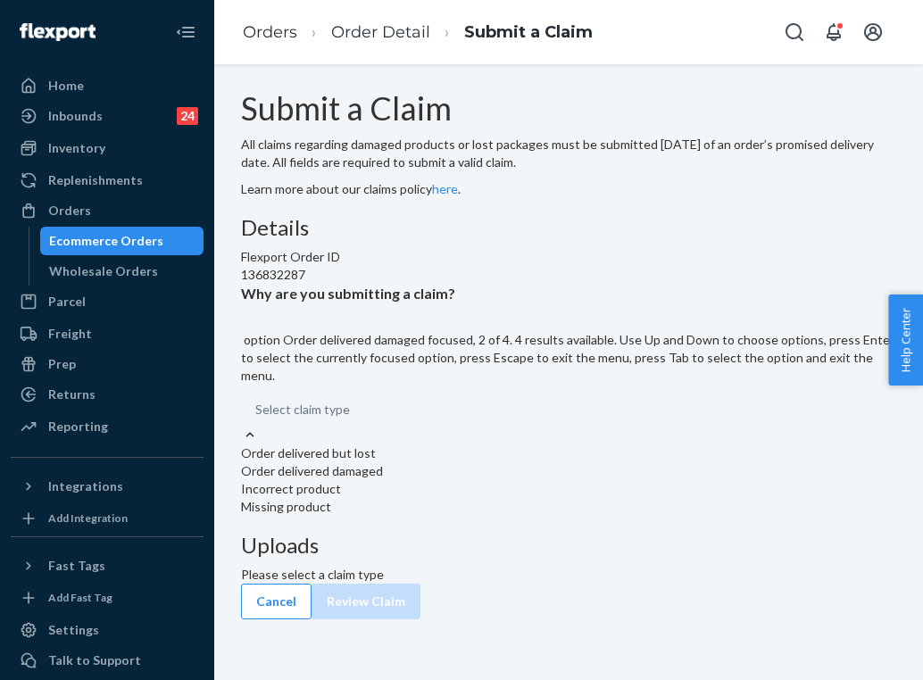
click at [455, 480] on div "Order delivered damaged" at bounding box center [568, 472] width 655 height 18
click at [257, 419] on input "Why are you submitting a claim? option Order delivered damaged focused, 2 of 4.…" at bounding box center [256, 410] width 2 height 18
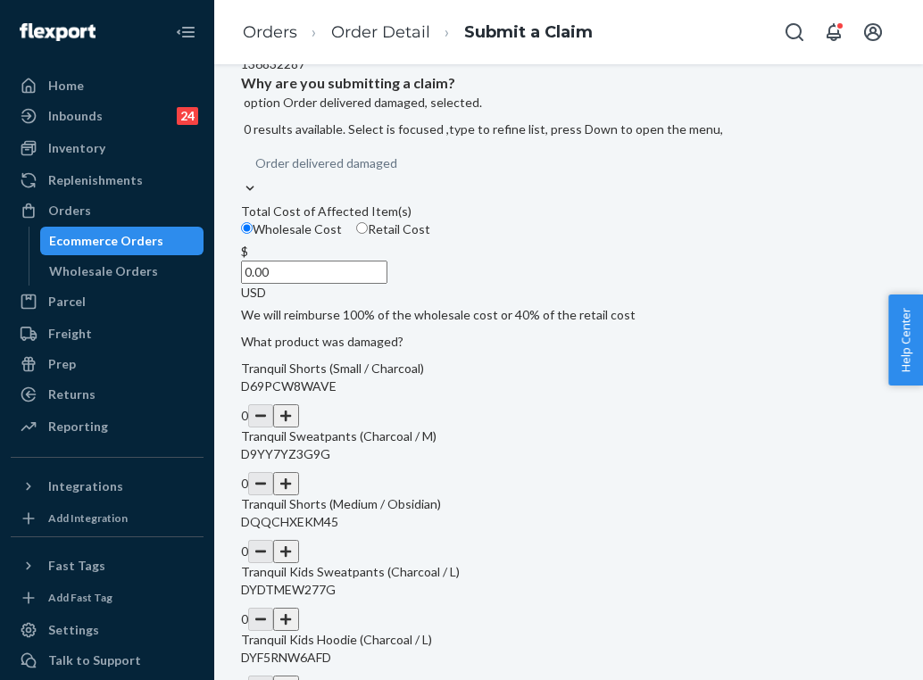
scroll to position [354, 0]
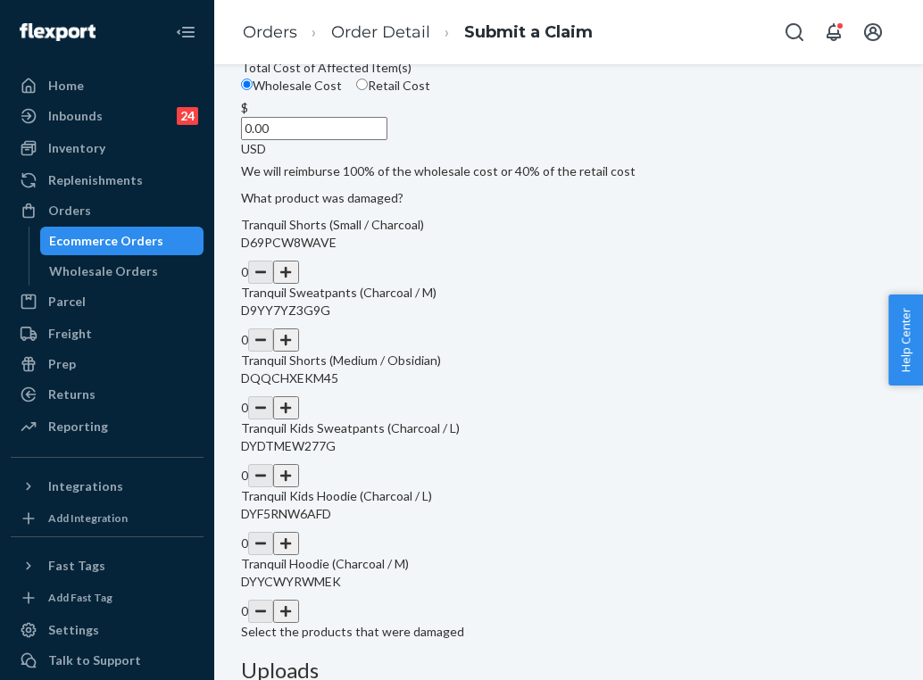
click at [298, 284] on button "button" at bounding box center [285, 272] width 25 height 23
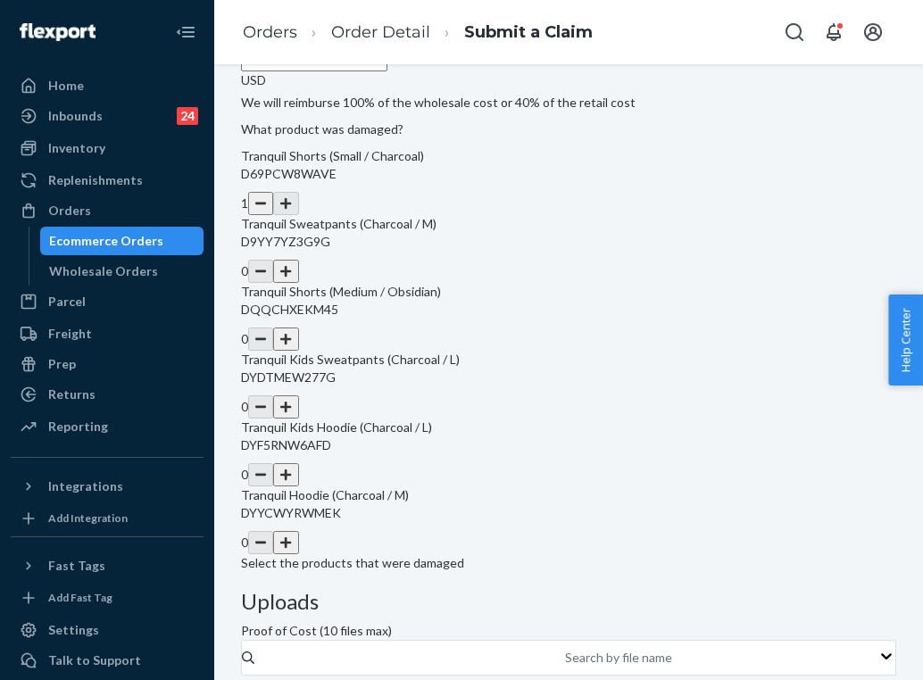
scroll to position [492, 0]
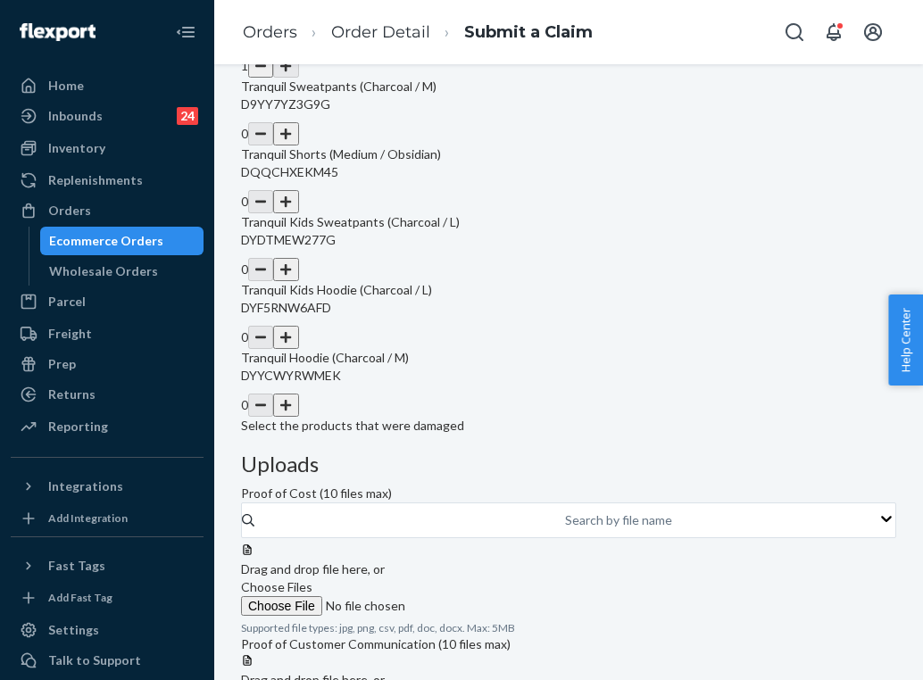
click at [298, 417] on button "button" at bounding box center [285, 405] width 25 height 23
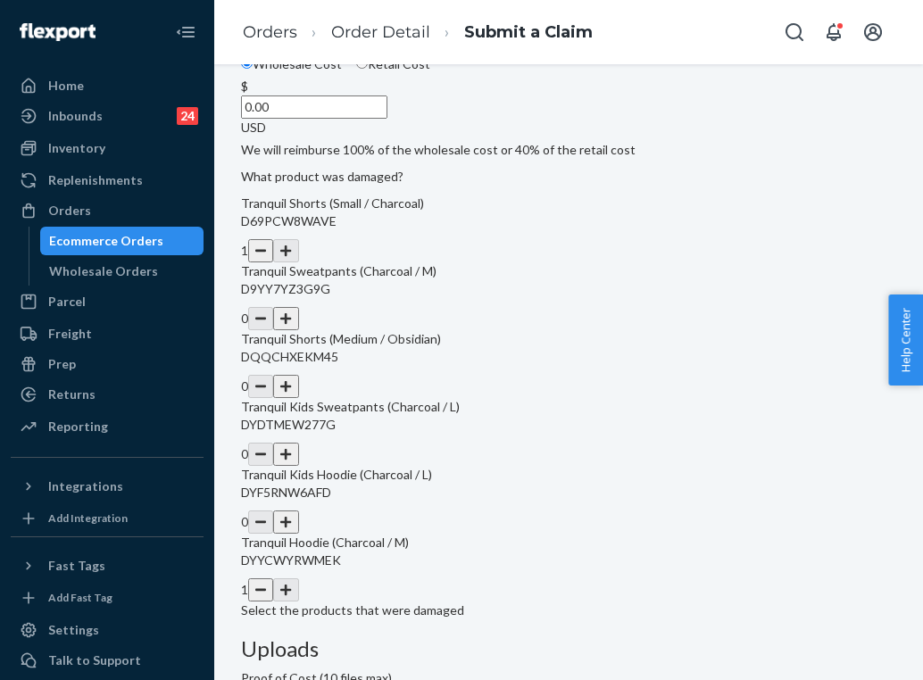
scroll to position [299, 0]
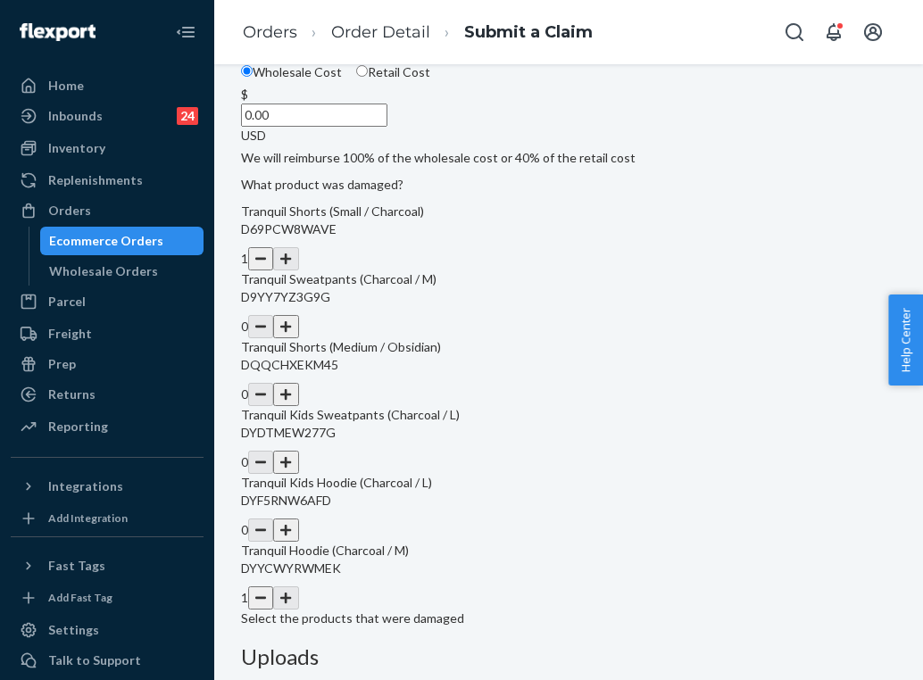
click at [388, 127] on input "0.00" at bounding box center [314, 115] width 146 height 23
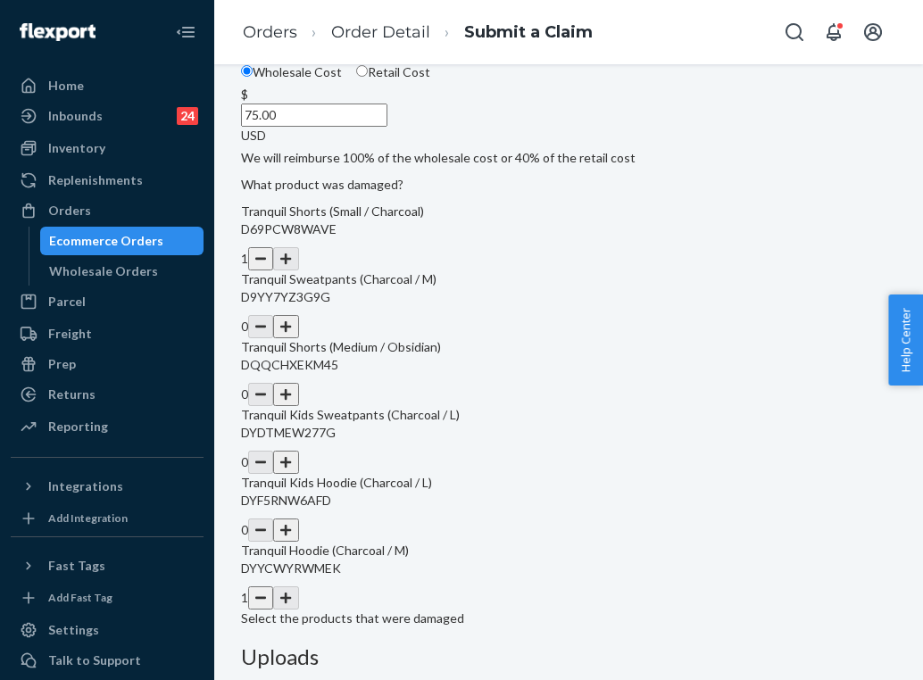
type input "75.00"
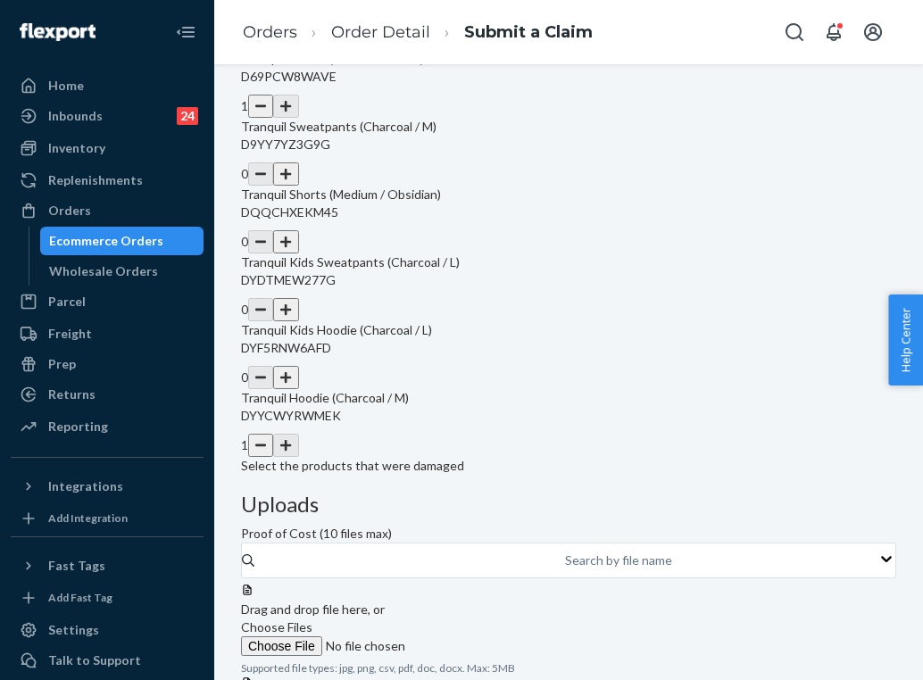
scroll to position [455, 0]
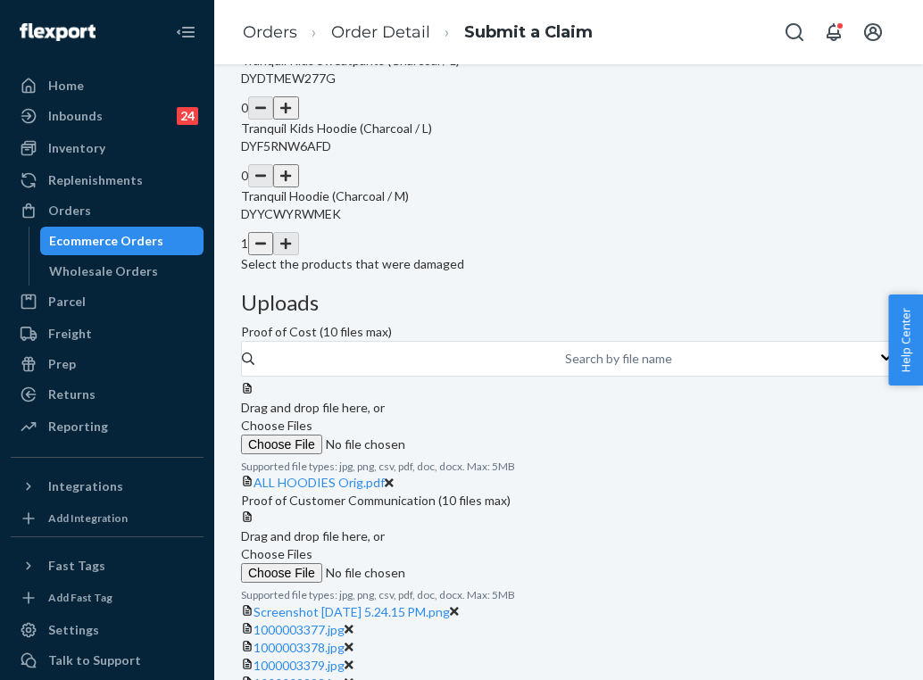
scroll to position [653, 0]
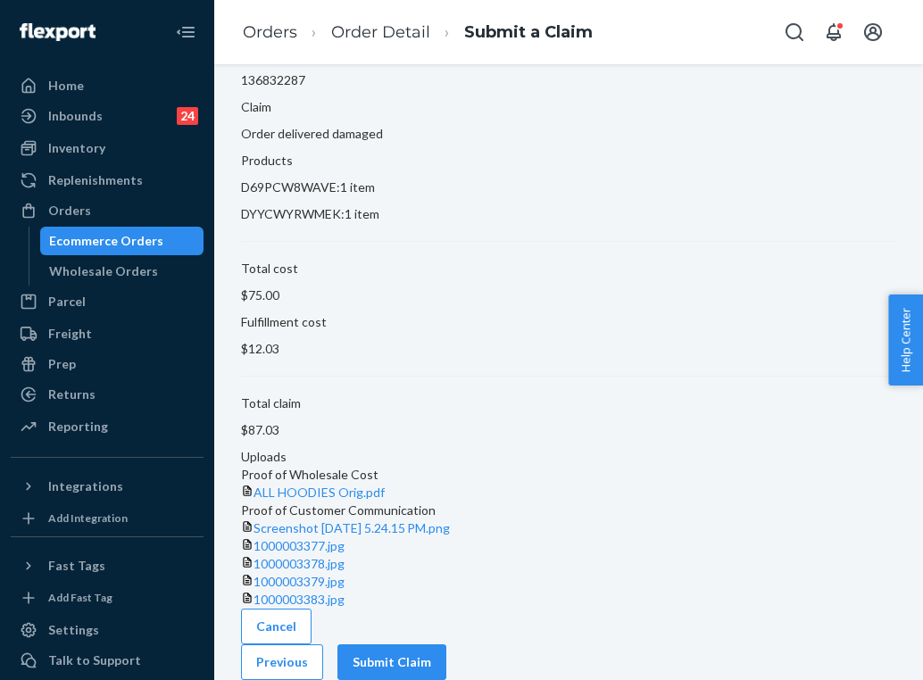
scroll to position [279, 0]
click at [446, 645] on button "Submit Claim" at bounding box center [392, 663] width 109 height 36
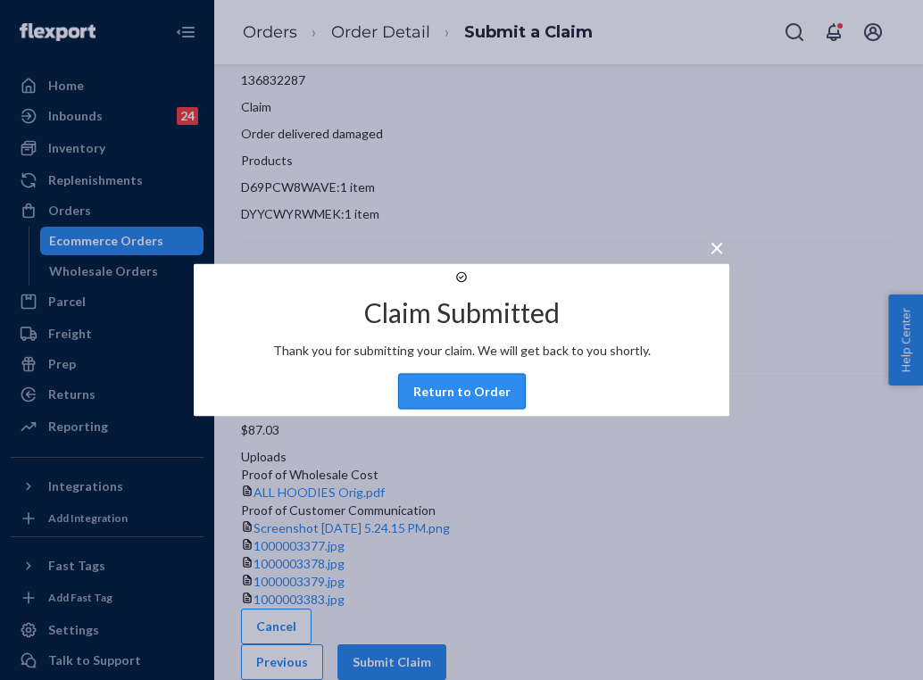
click at [469, 410] on button "Return to Order" at bounding box center [462, 392] width 128 height 36
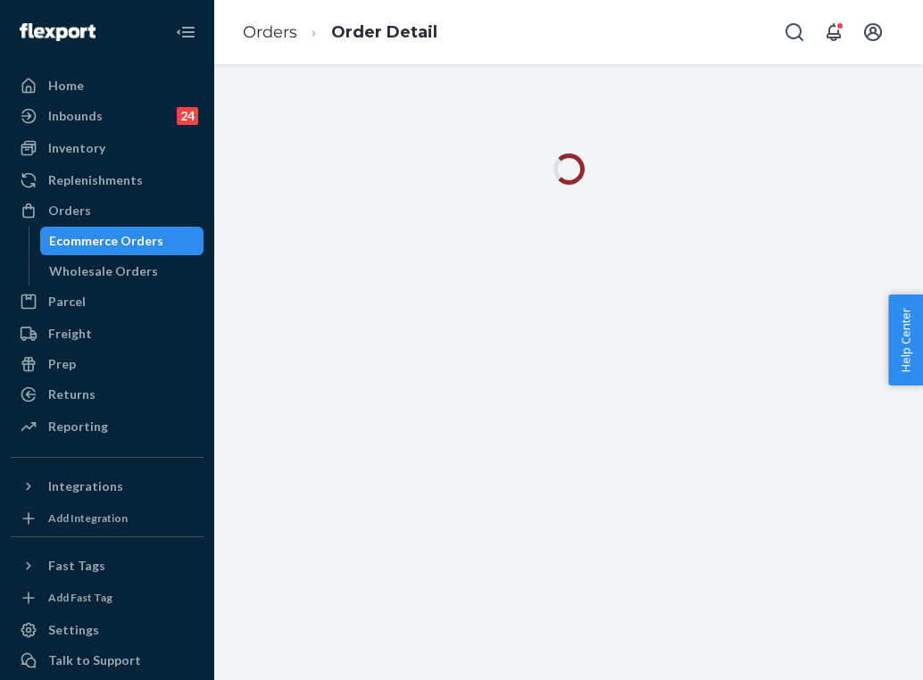
click at [278, 31] on link "Orders" at bounding box center [270, 32] width 54 height 20
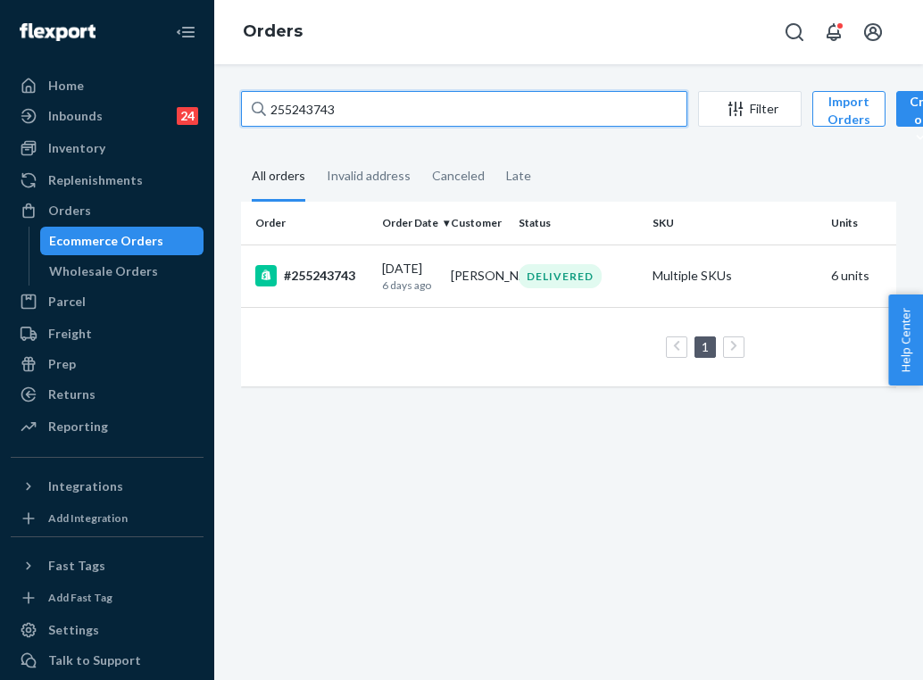
click at [405, 103] on input "255243743" at bounding box center [464, 109] width 446 height 36
paste input "086949"
type input "255086949"
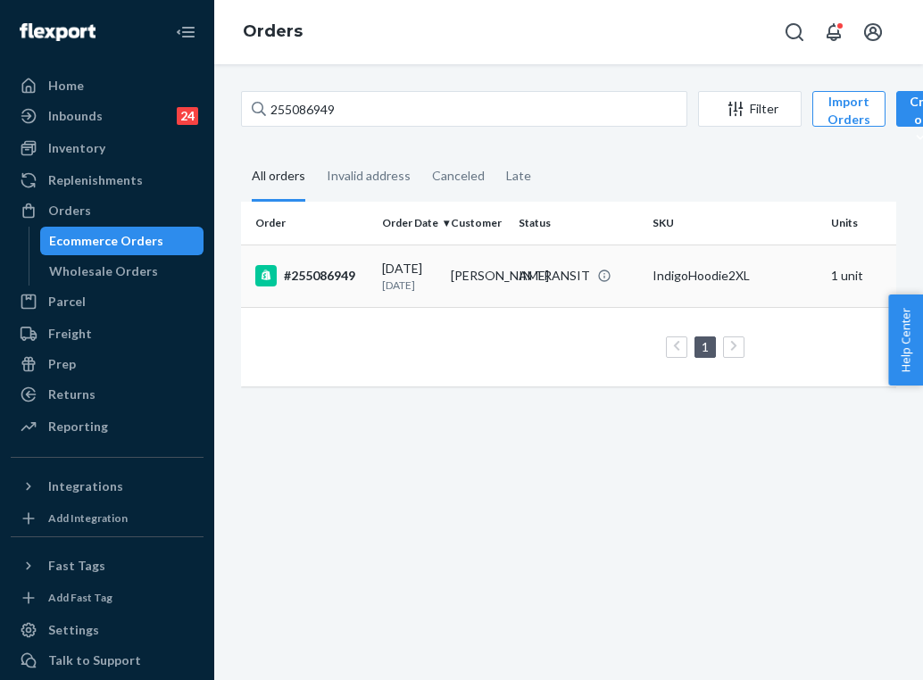
click at [540, 285] on div "IN TRANSIT" at bounding box center [554, 276] width 71 height 18
